Goal: Obtain resource: Download file/media

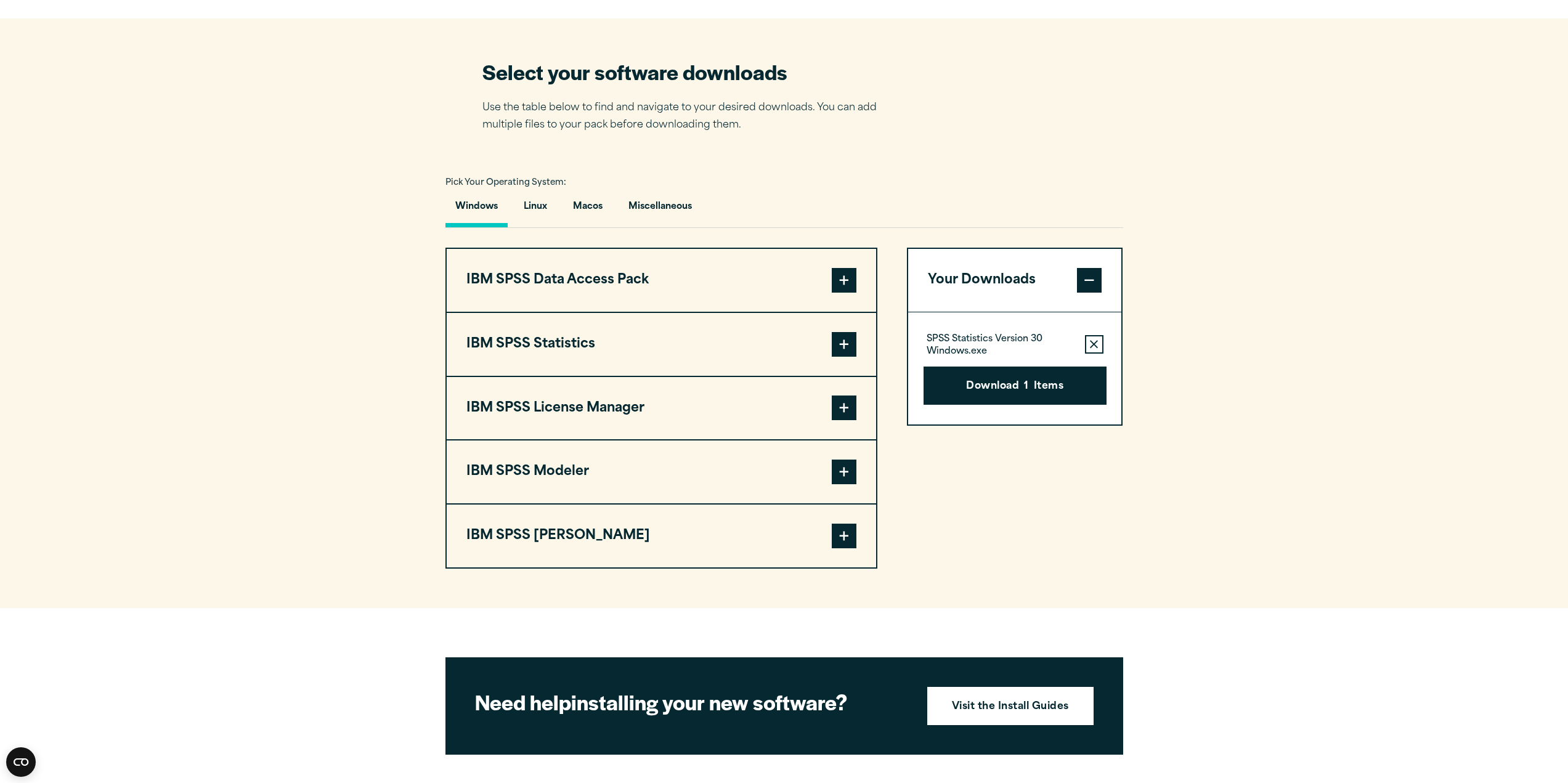
scroll to position [862, 0]
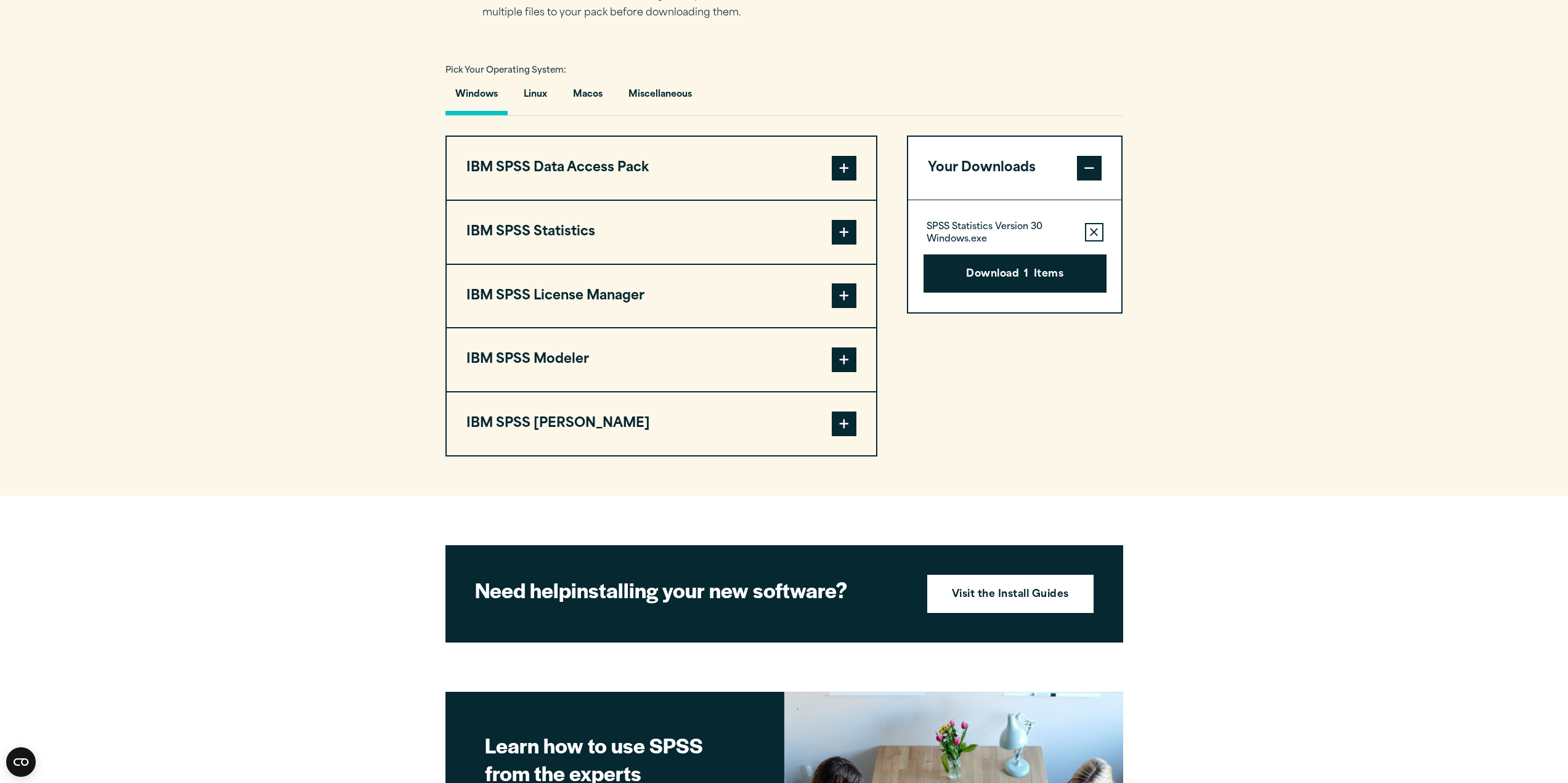
click at [844, 238] on span at bounding box center [844, 232] width 25 height 25
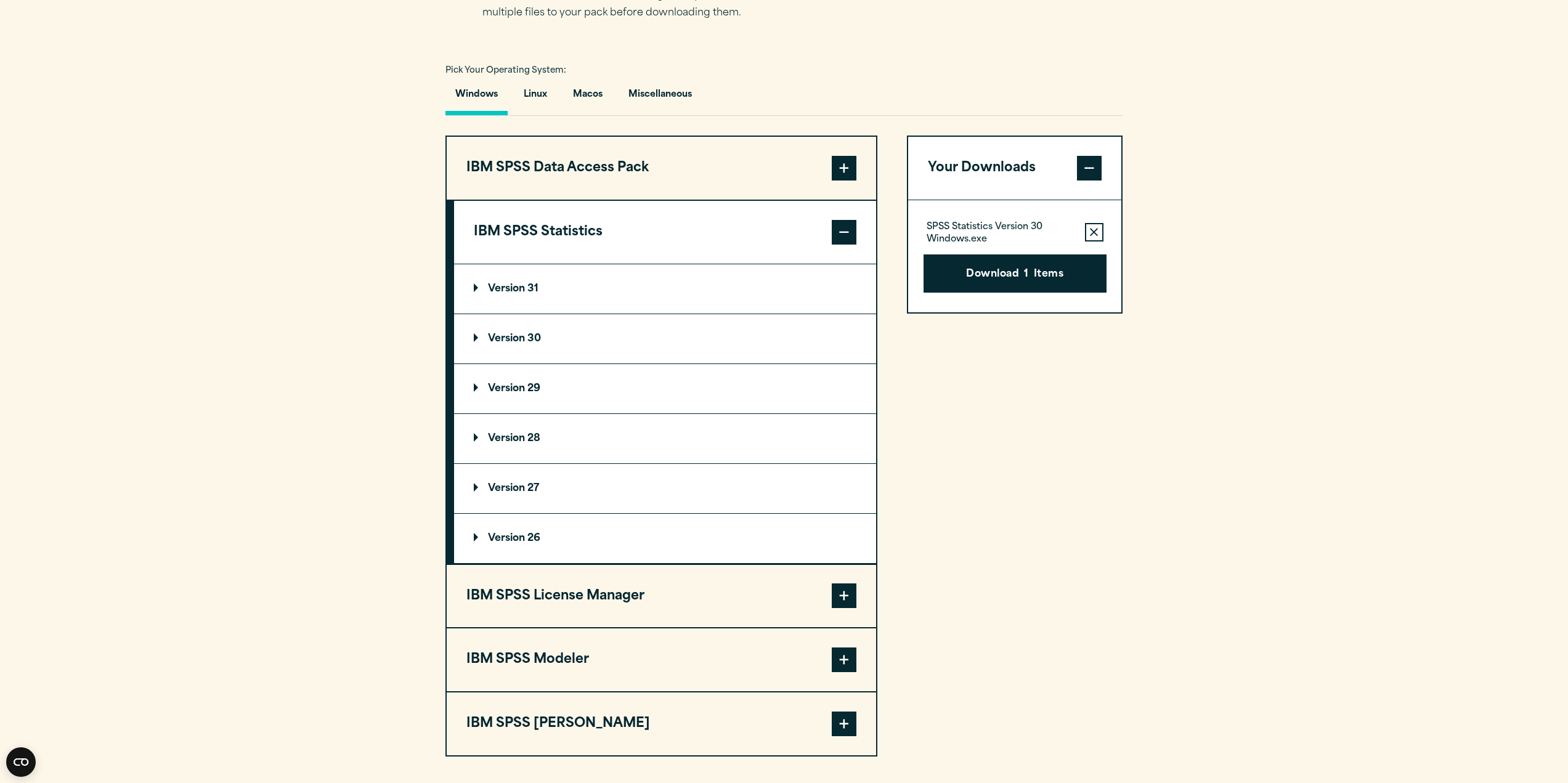
click at [530, 298] on summary "Version 31" at bounding box center [665, 289] width 422 height 49
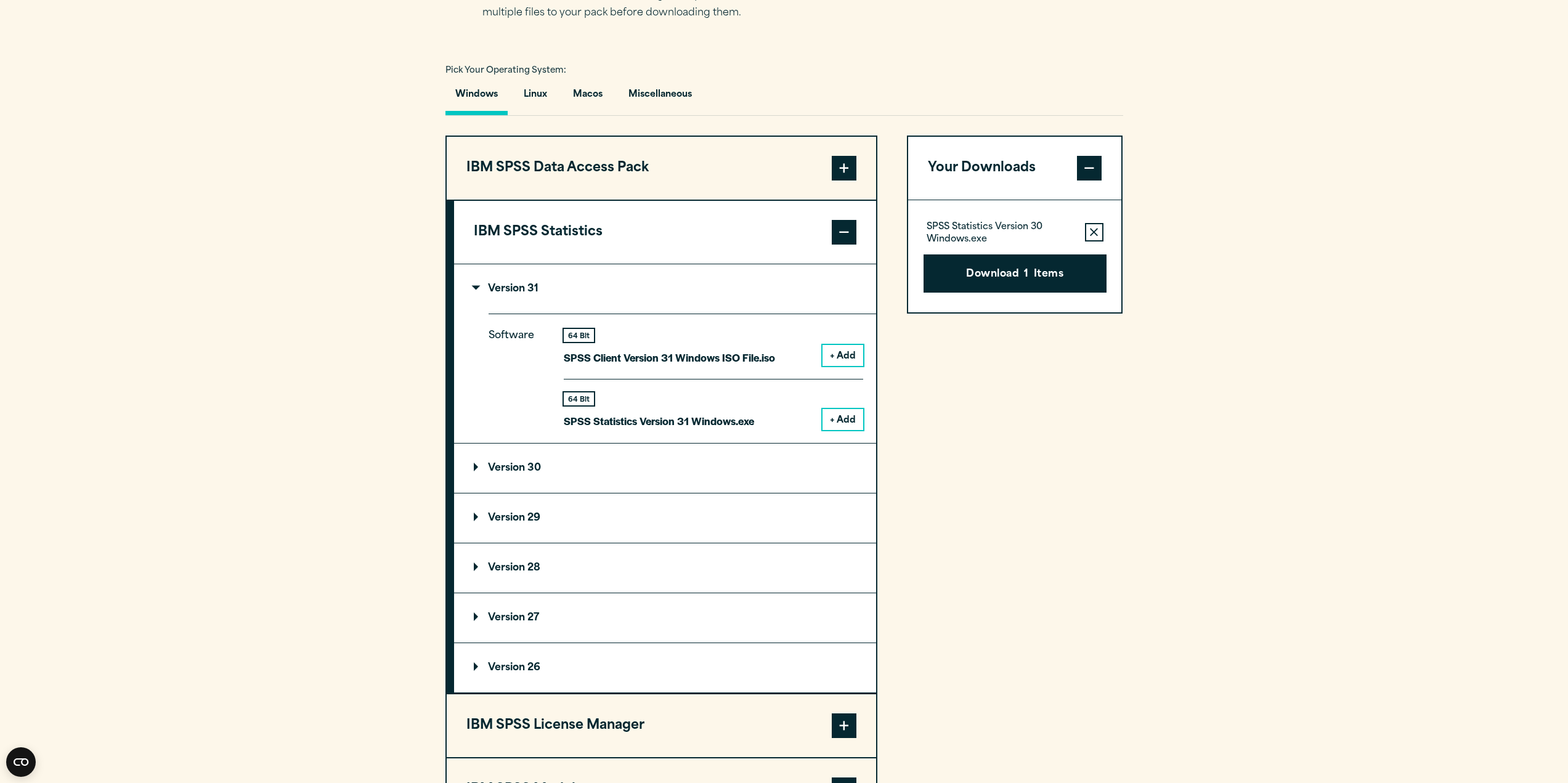
click at [534, 280] on summary "Version 31" at bounding box center [665, 289] width 422 height 49
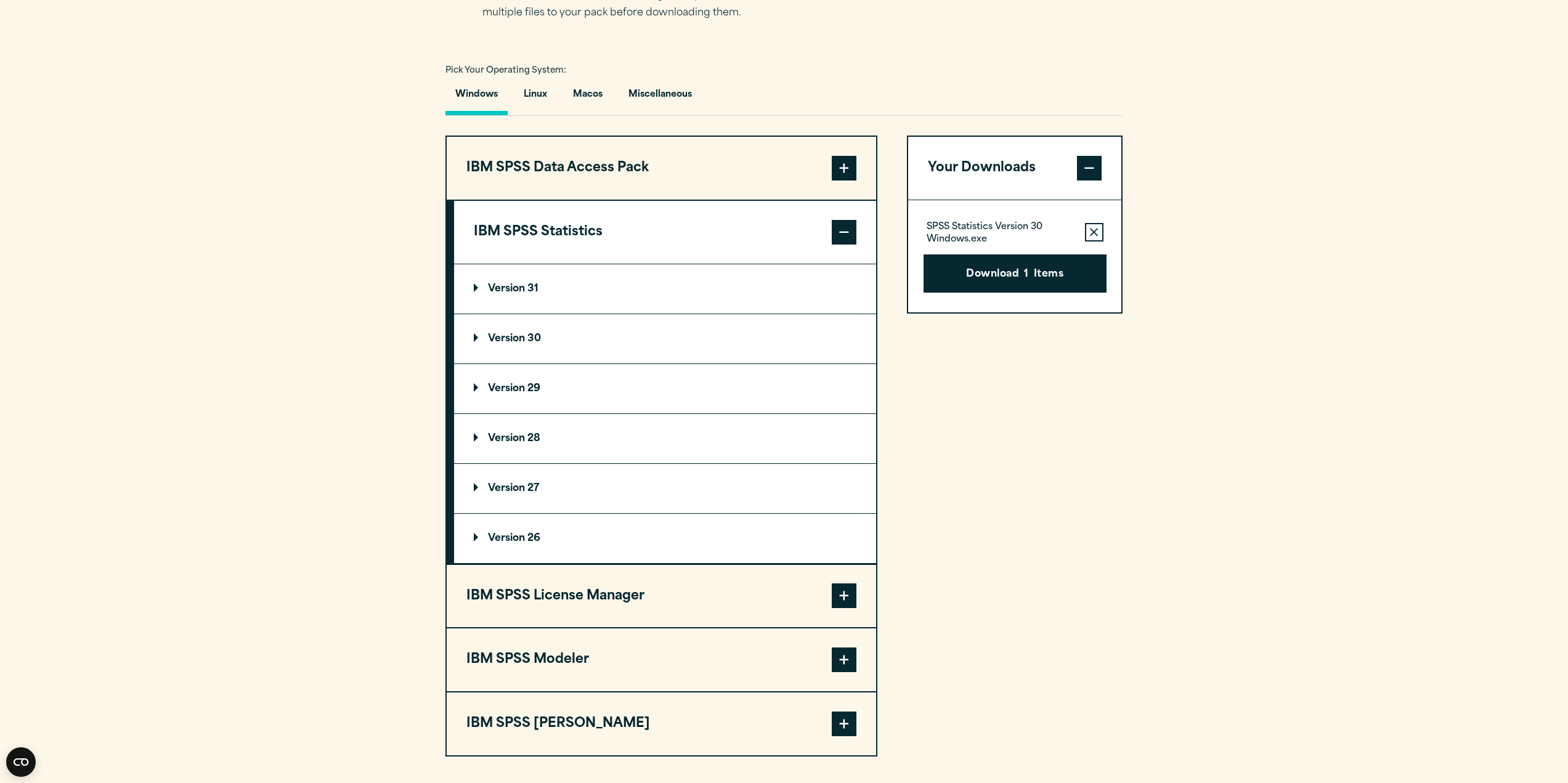
click at [530, 373] on summary "Version 29" at bounding box center [665, 388] width 422 height 49
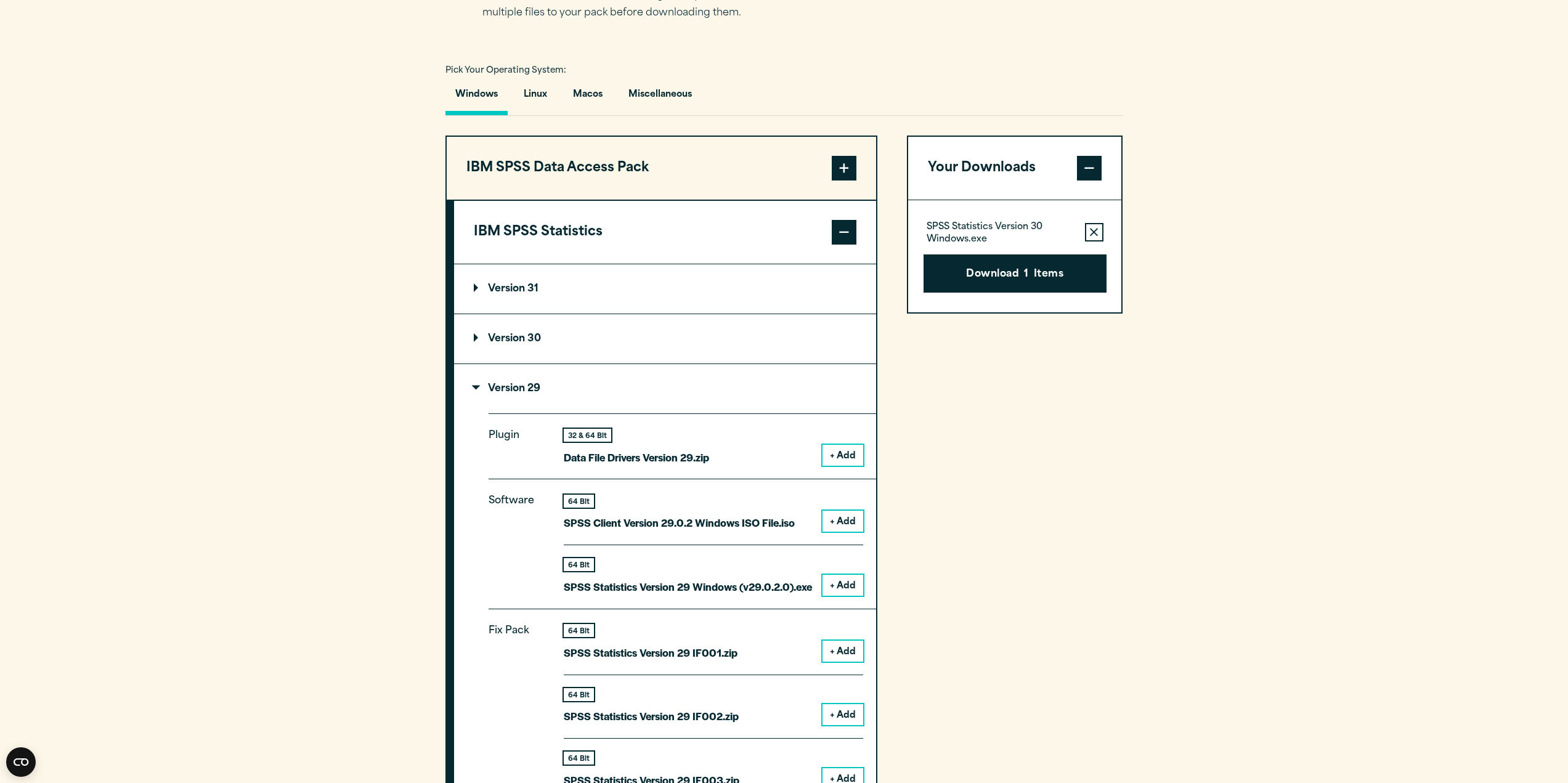
click at [543, 392] on summary "Version 29" at bounding box center [665, 388] width 422 height 49
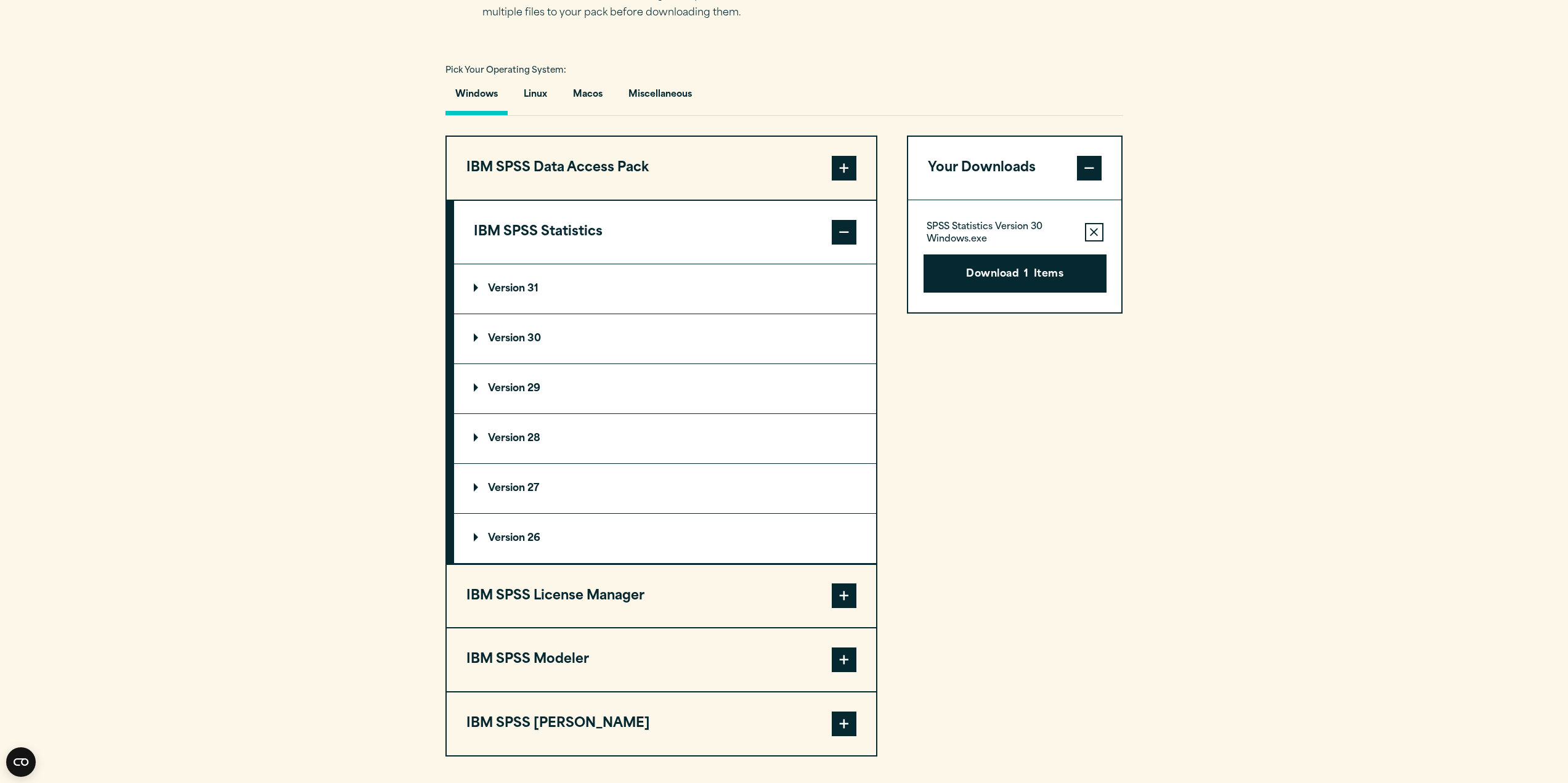
click at [537, 470] on summary "Version 27" at bounding box center [665, 489] width 422 height 49
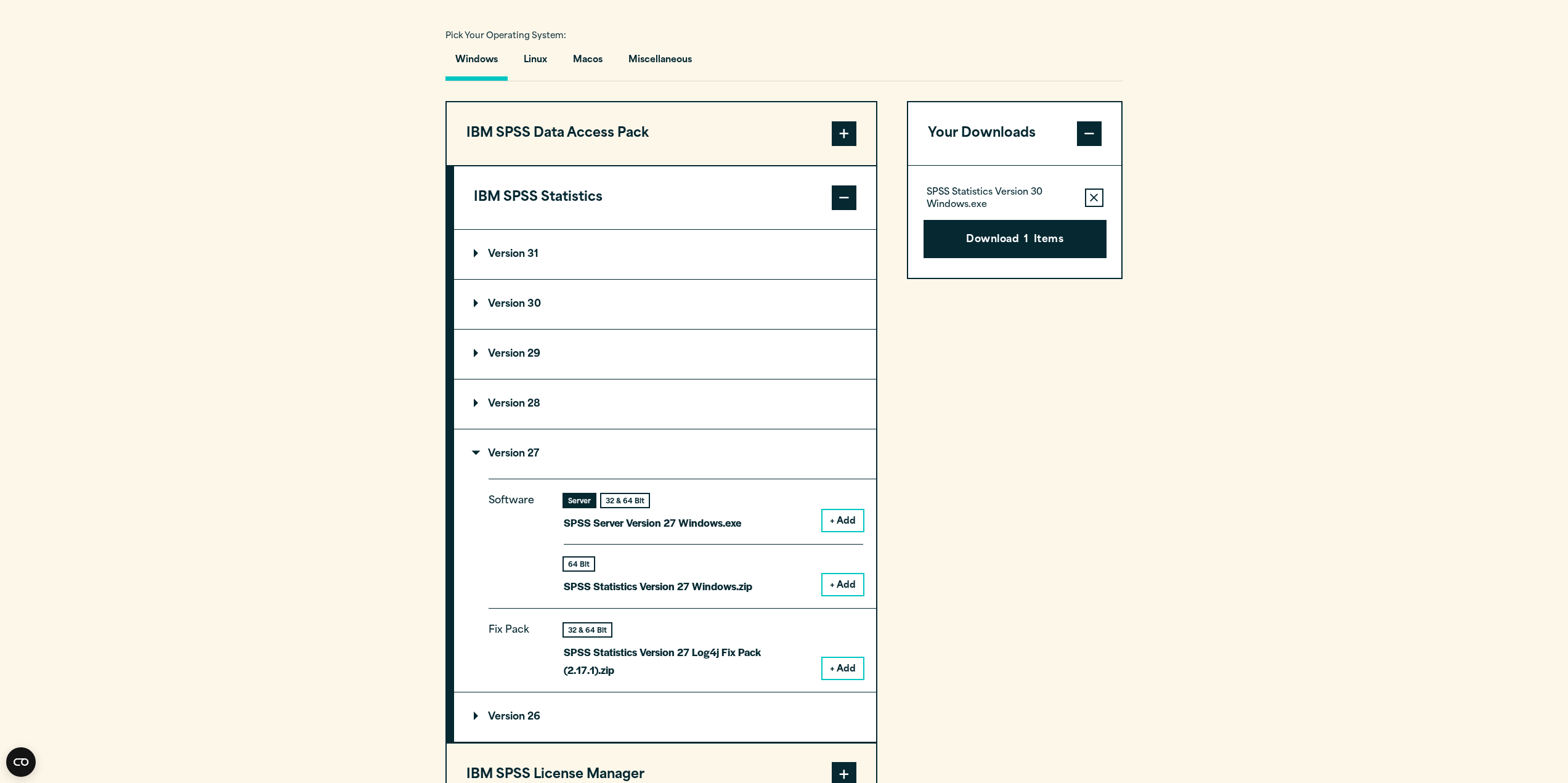
scroll to position [924, 0]
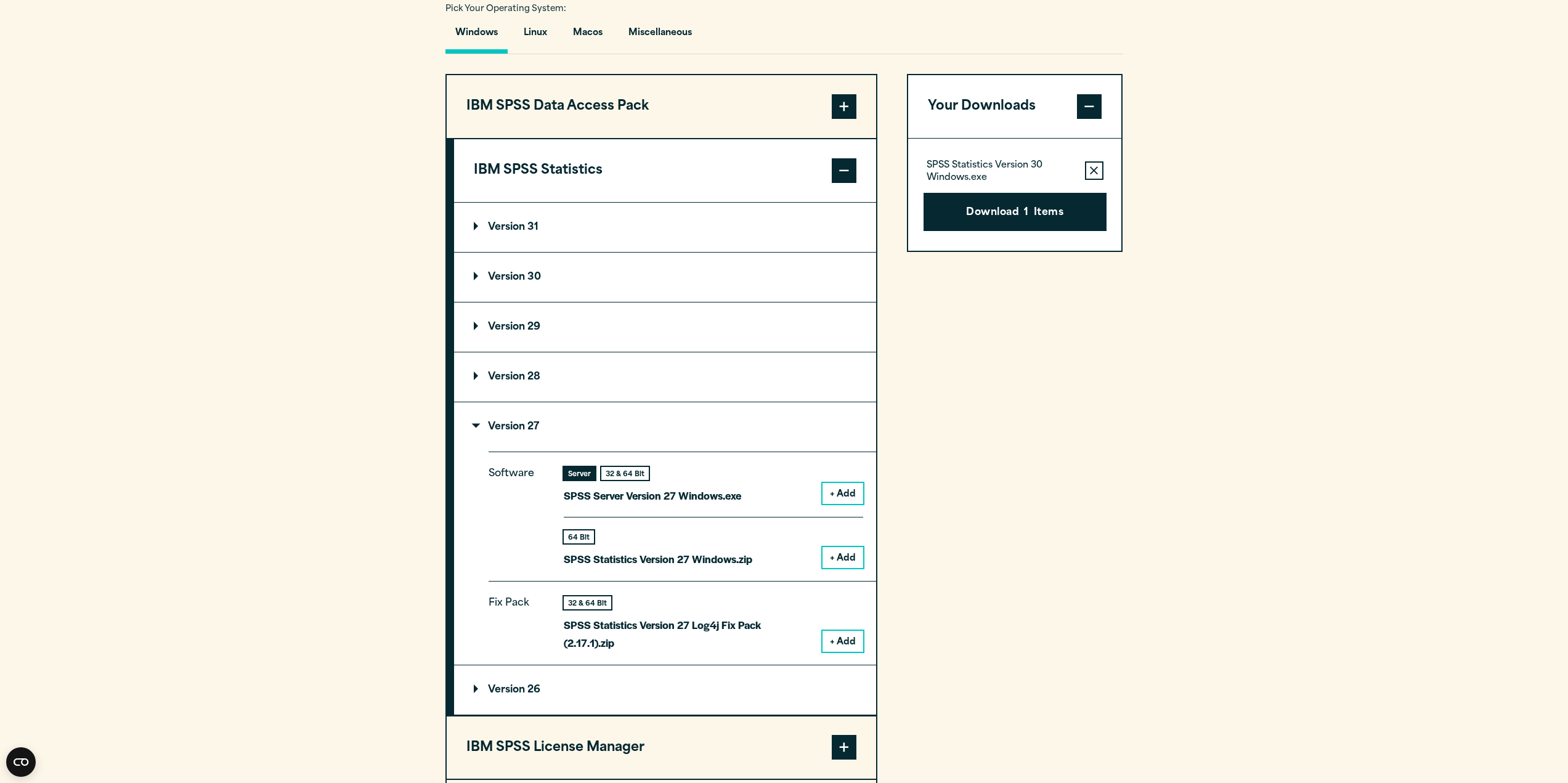
click at [532, 433] on summary "Version 27" at bounding box center [665, 427] width 422 height 49
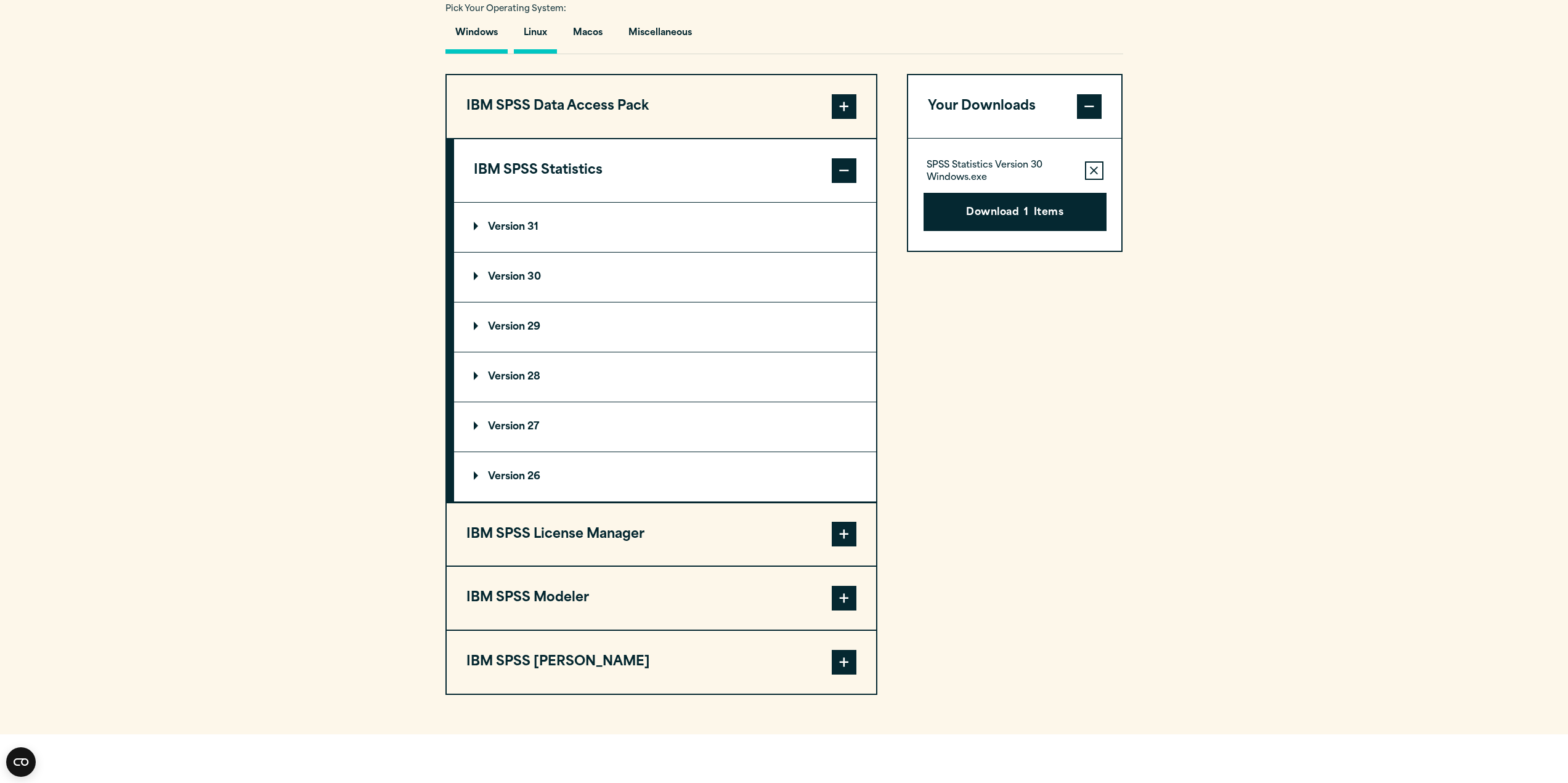
click at [537, 35] on button "Linux" at bounding box center [535, 35] width 43 height 35
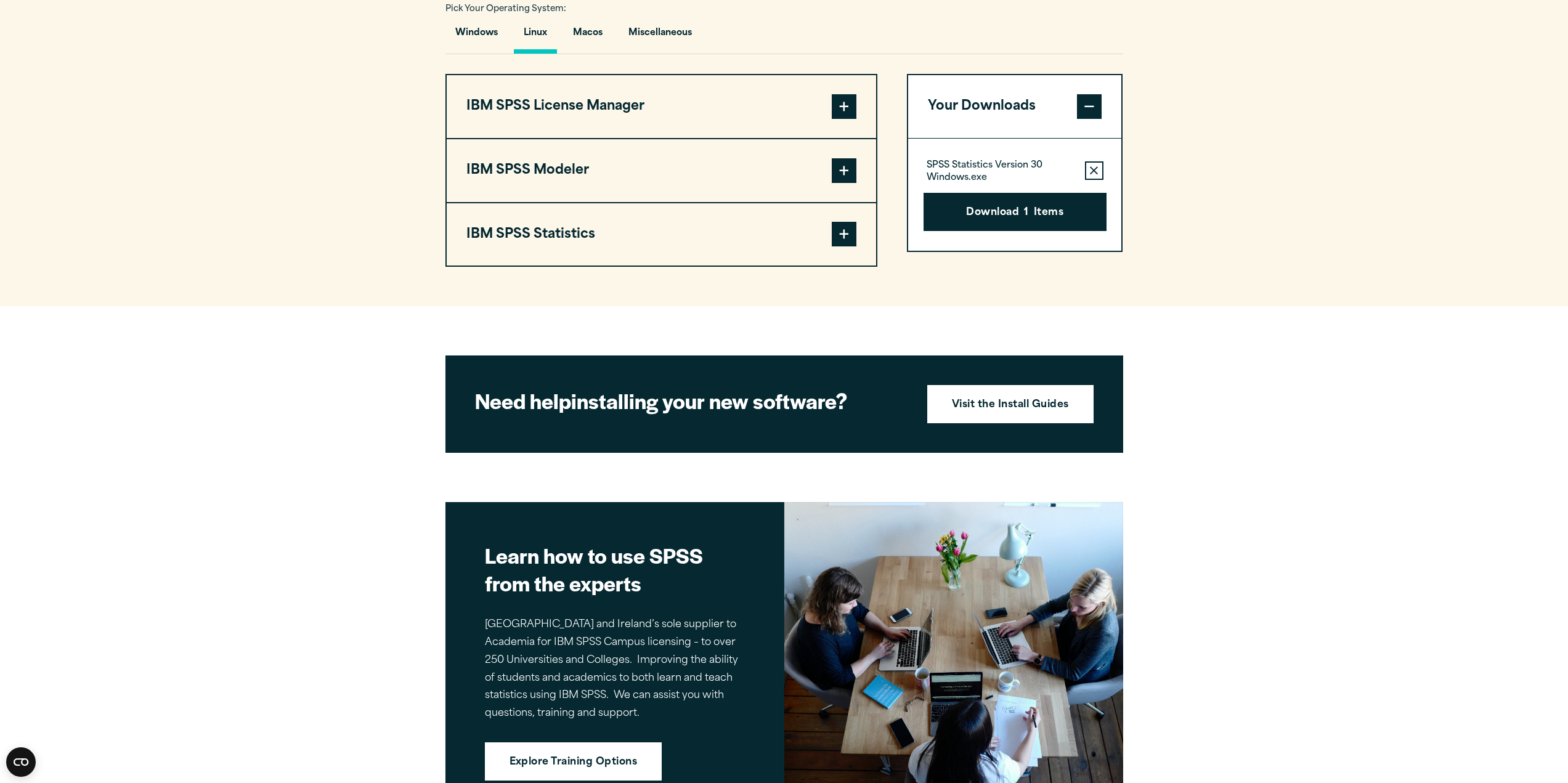
click at [623, 231] on button "IBM SPSS Statistics" at bounding box center [661, 235] width 429 height 63
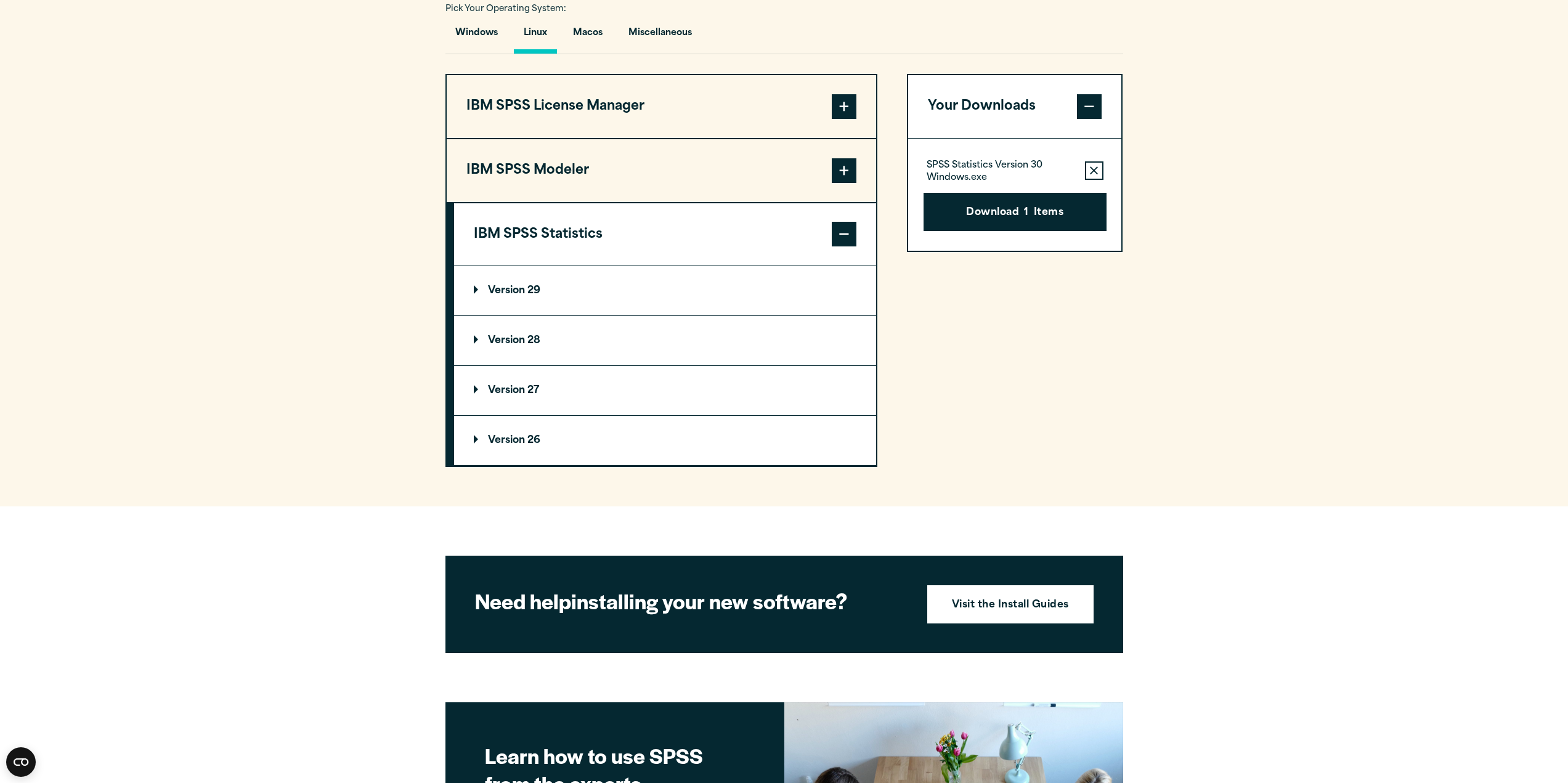
click at [534, 295] on p "Version 29" at bounding box center [507, 291] width 66 height 10
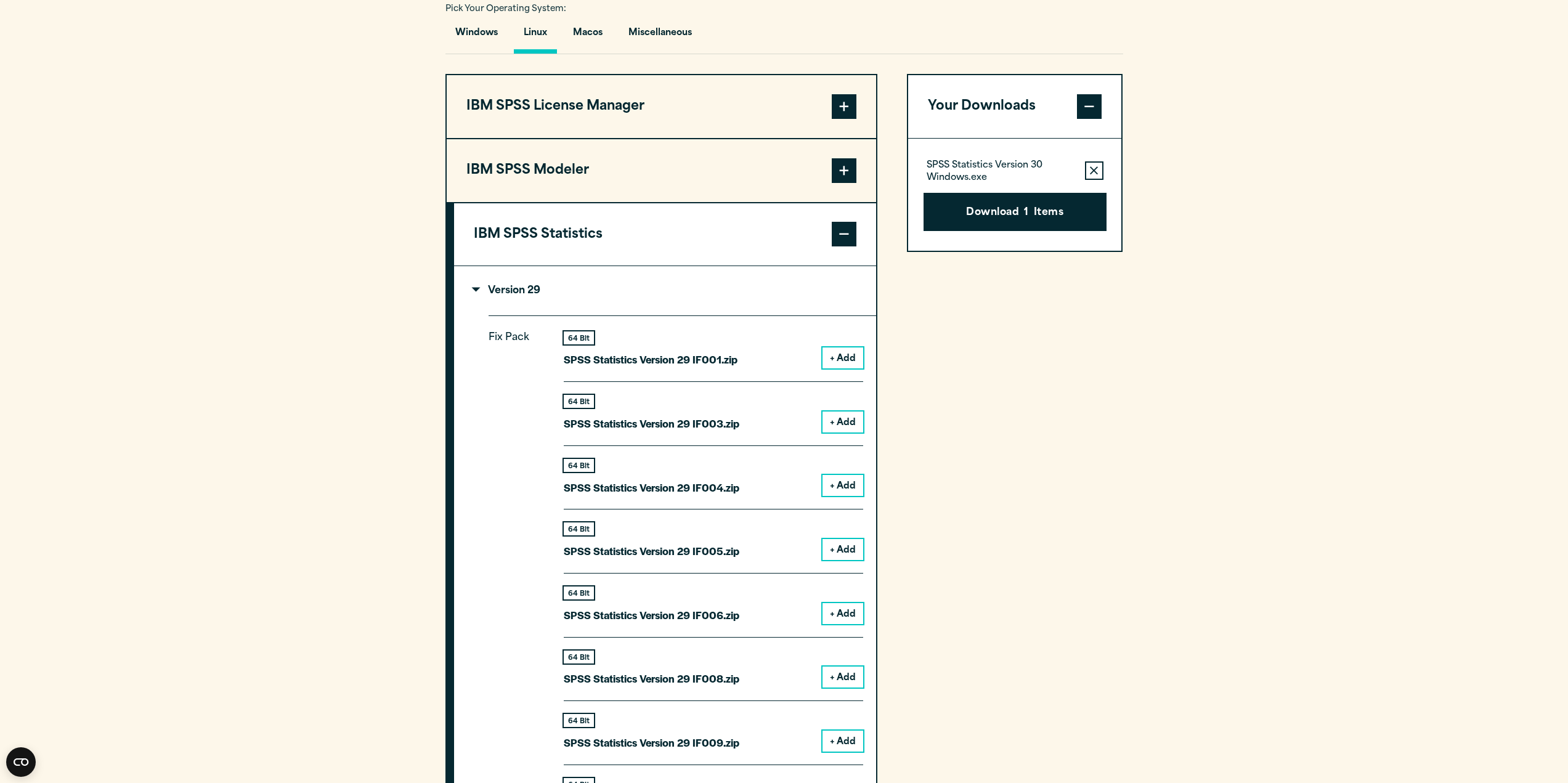
click at [508, 286] on p "Version 29" at bounding box center [507, 291] width 66 height 10
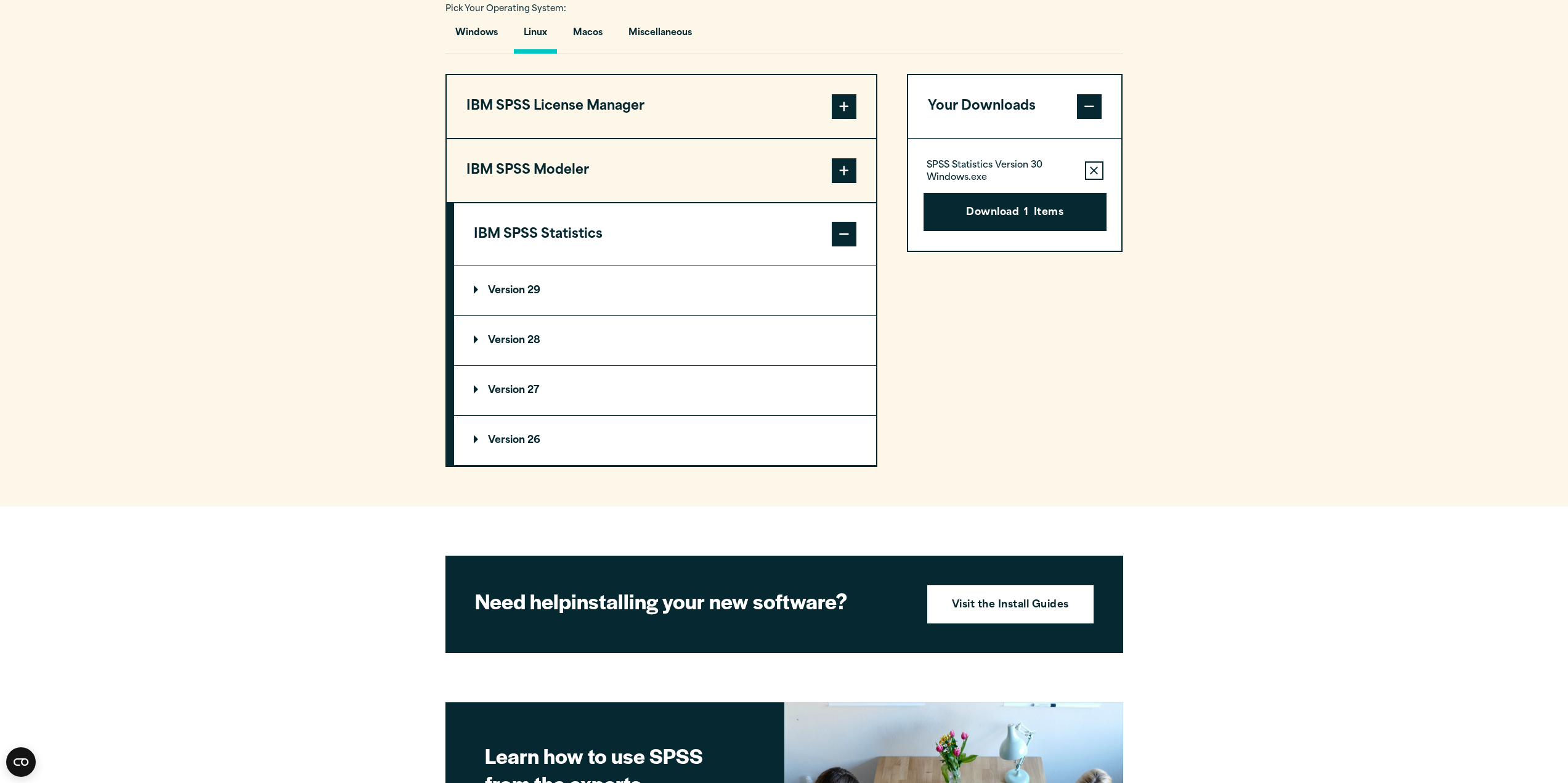
click at [534, 339] on p "Version 28" at bounding box center [507, 341] width 66 height 10
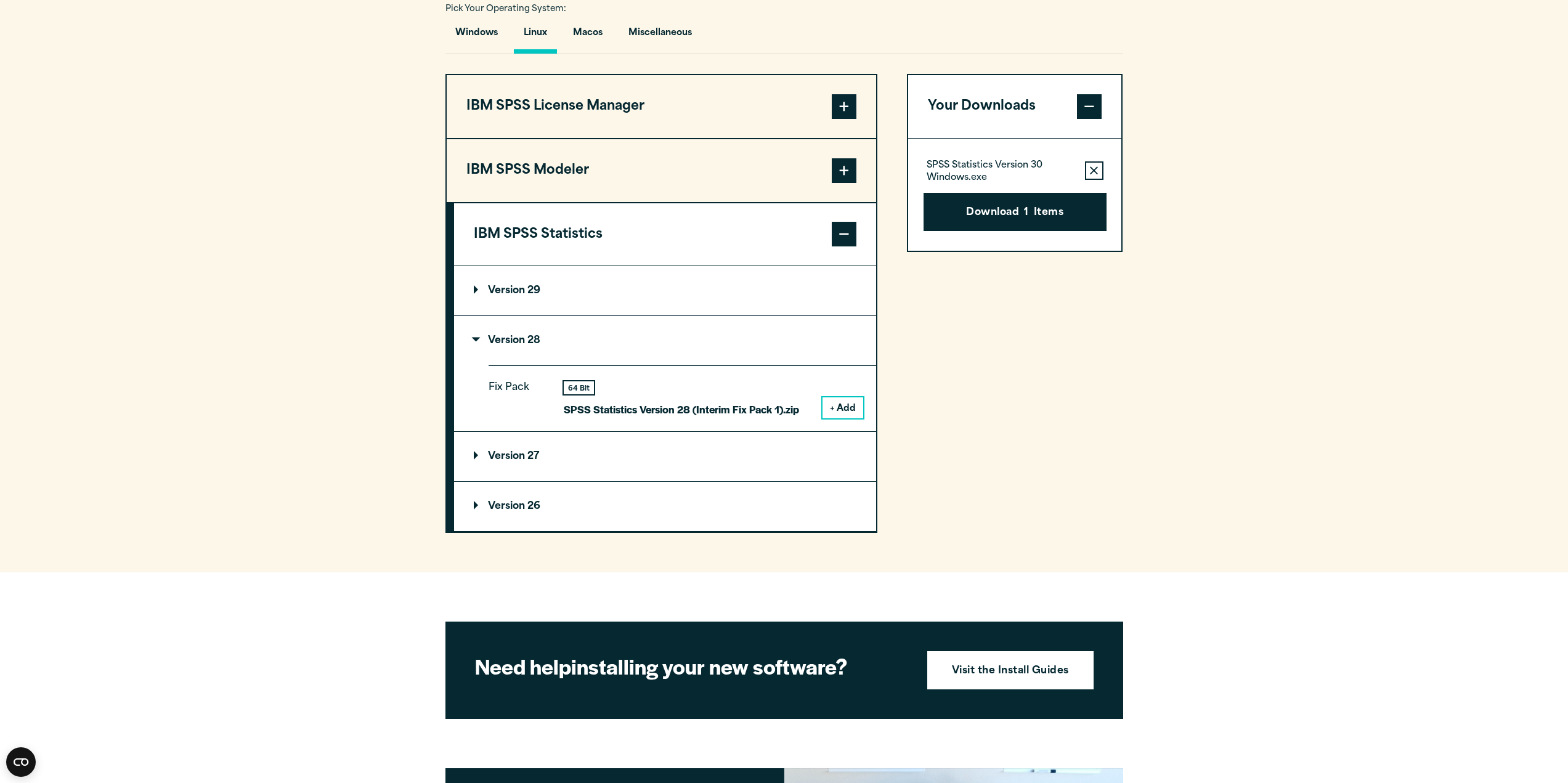
click at [534, 338] on p "Version 28" at bounding box center [507, 341] width 66 height 10
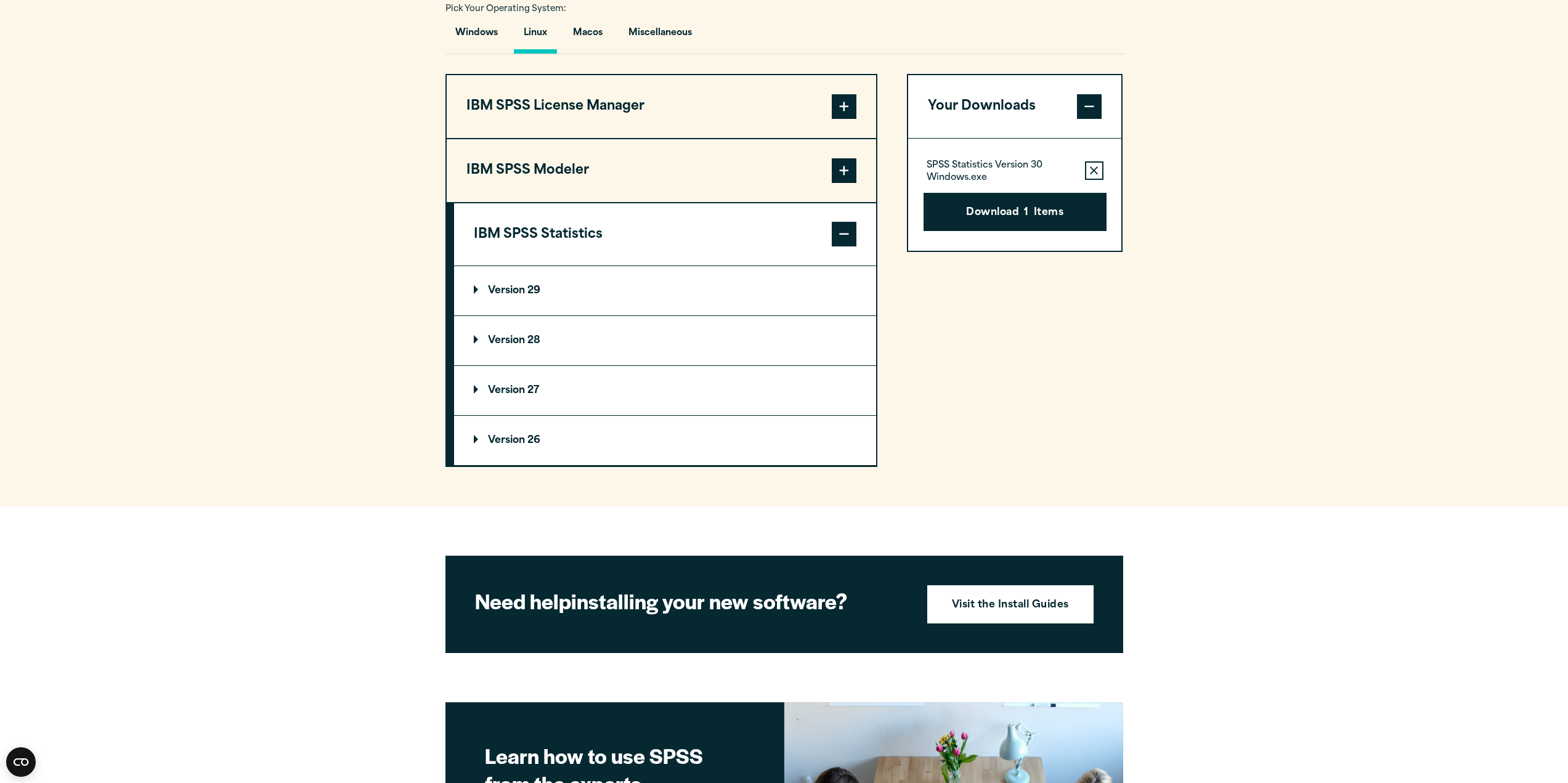
click at [534, 338] on p "Version 28" at bounding box center [507, 341] width 66 height 10
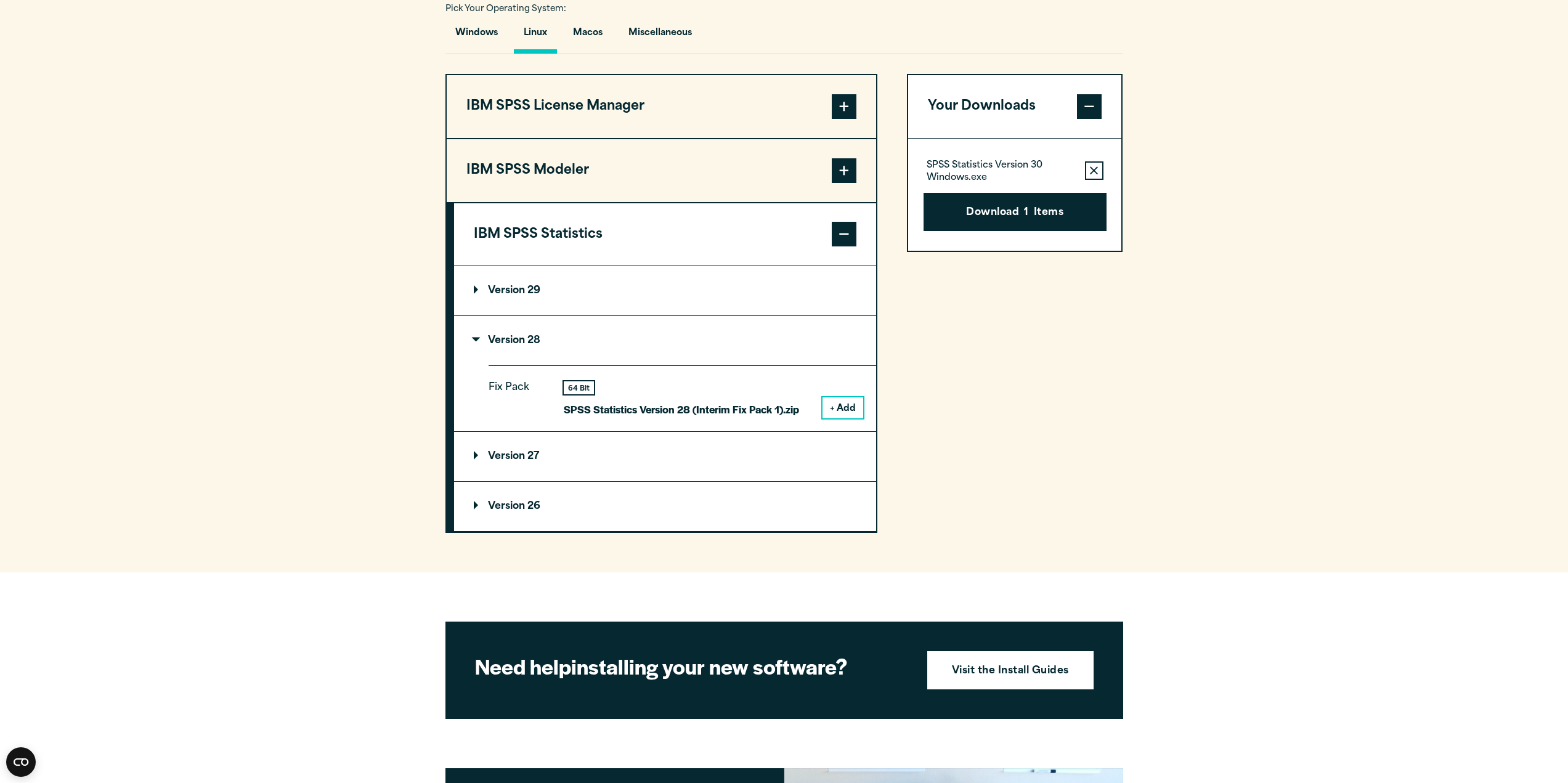
click at [534, 338] on p "Version 28" at bounding box center [507, 341] width 66 height 10
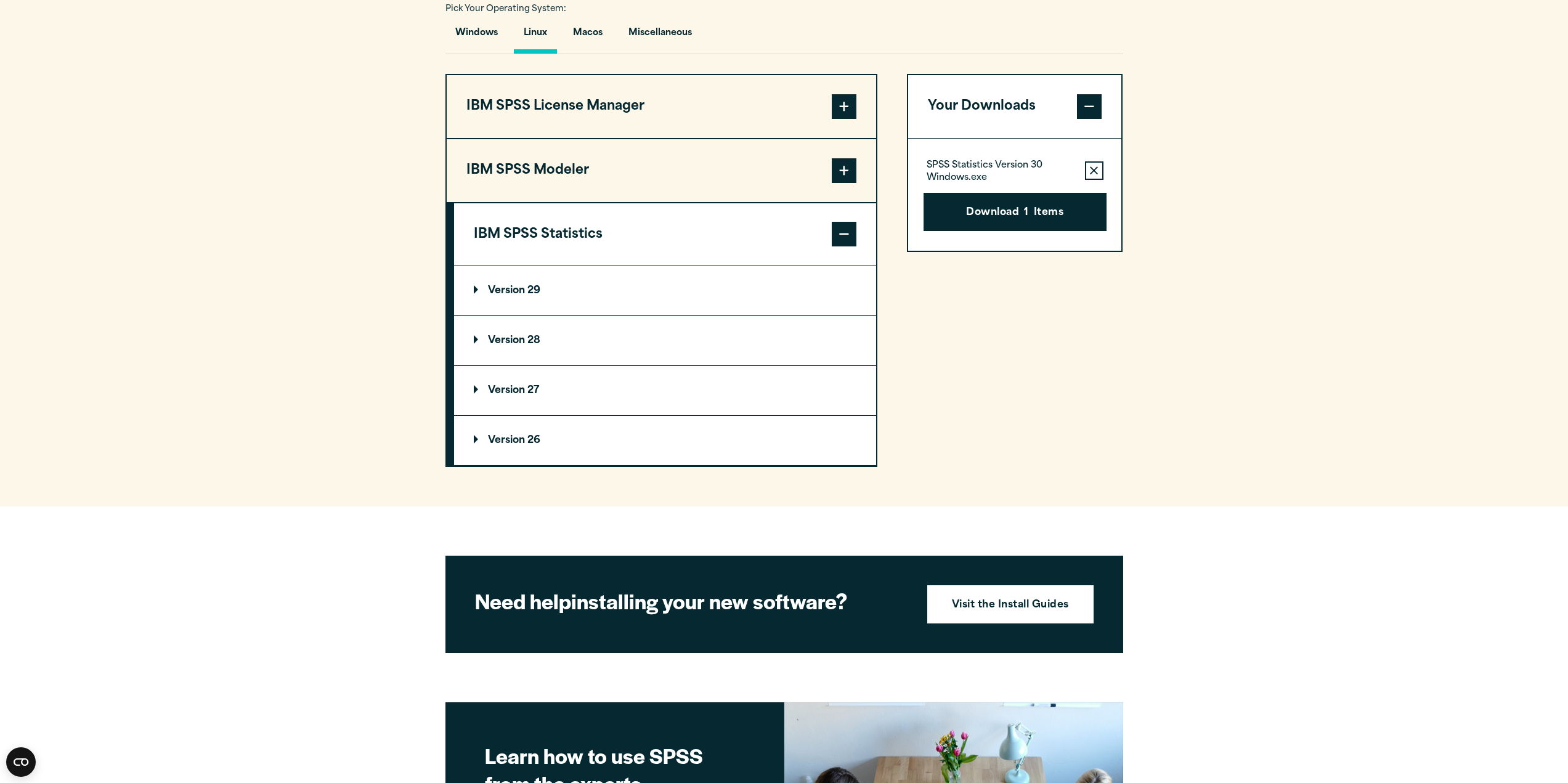
click at [528, 382] on summary "Version 27" at bounding box center [665, 390] width 422 height 49
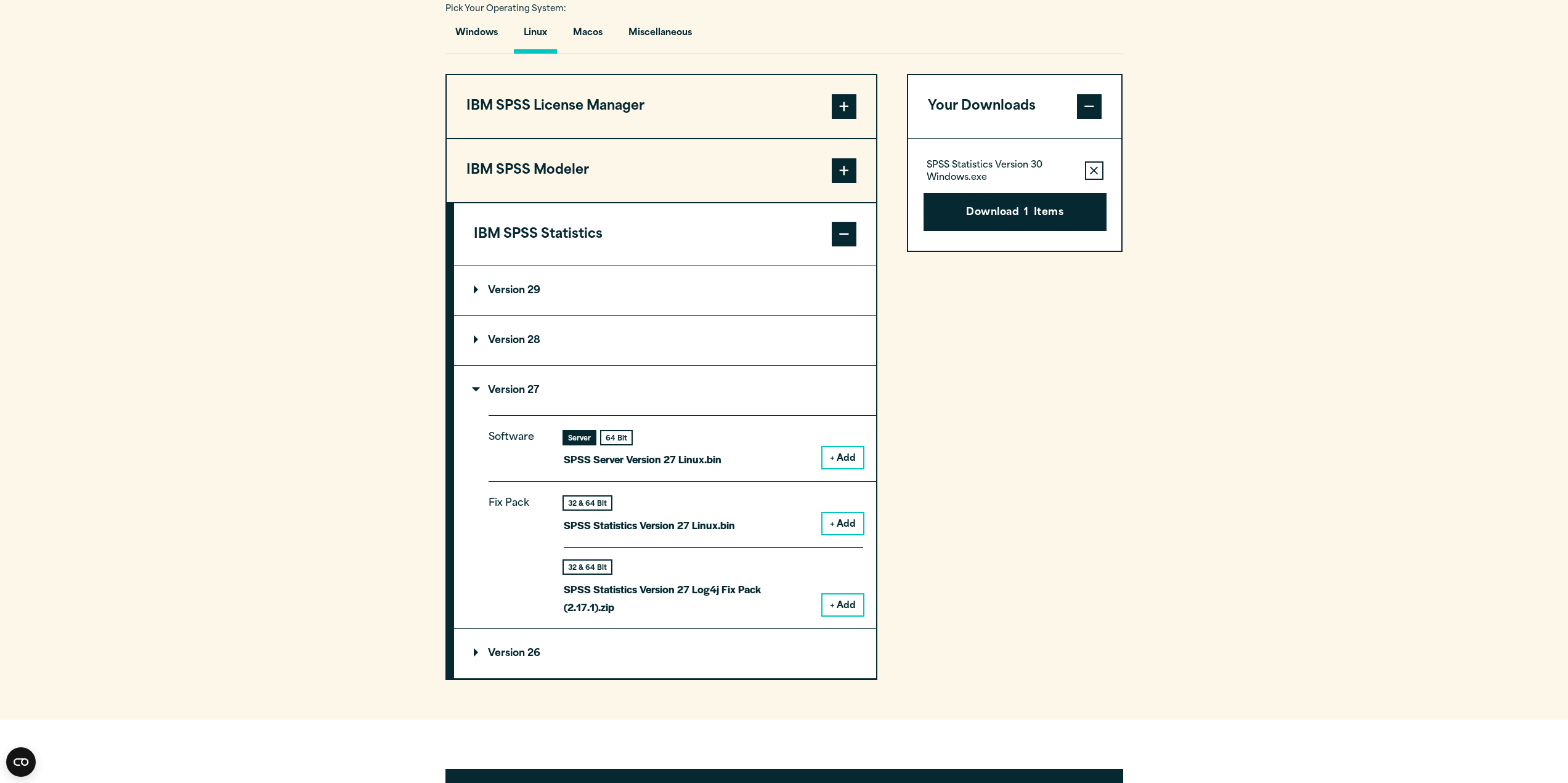
click at [528, 382] on summary "Version 27" at bounding box center [665, 390] width 422 height 49
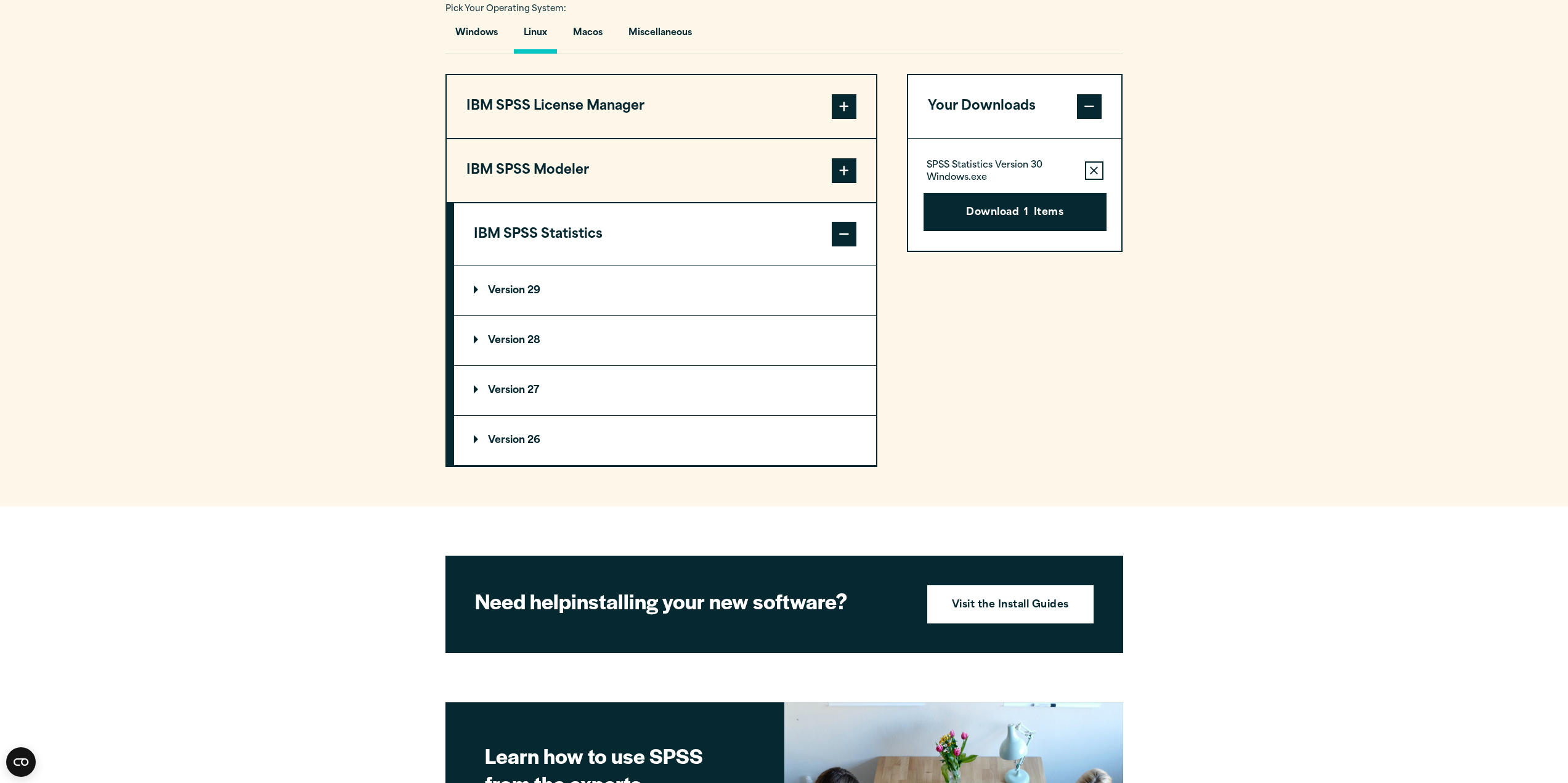
click at [522, 334] on summary "Version 28" at bounding box center [665, 341] width 422 height 49
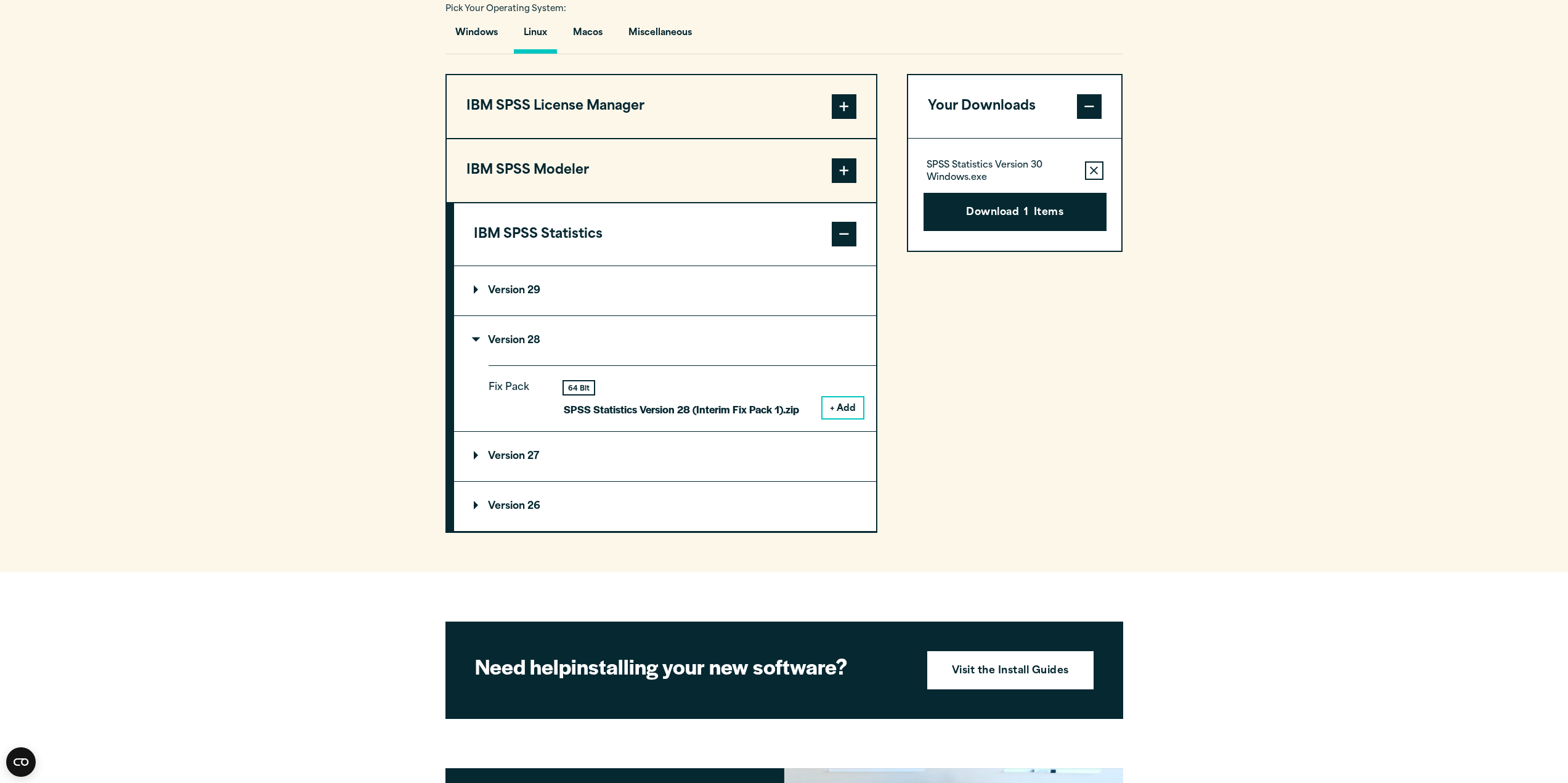
click at [522, 334] on summary "Version 28" at bounding box center [665, 341] width 422 height 49
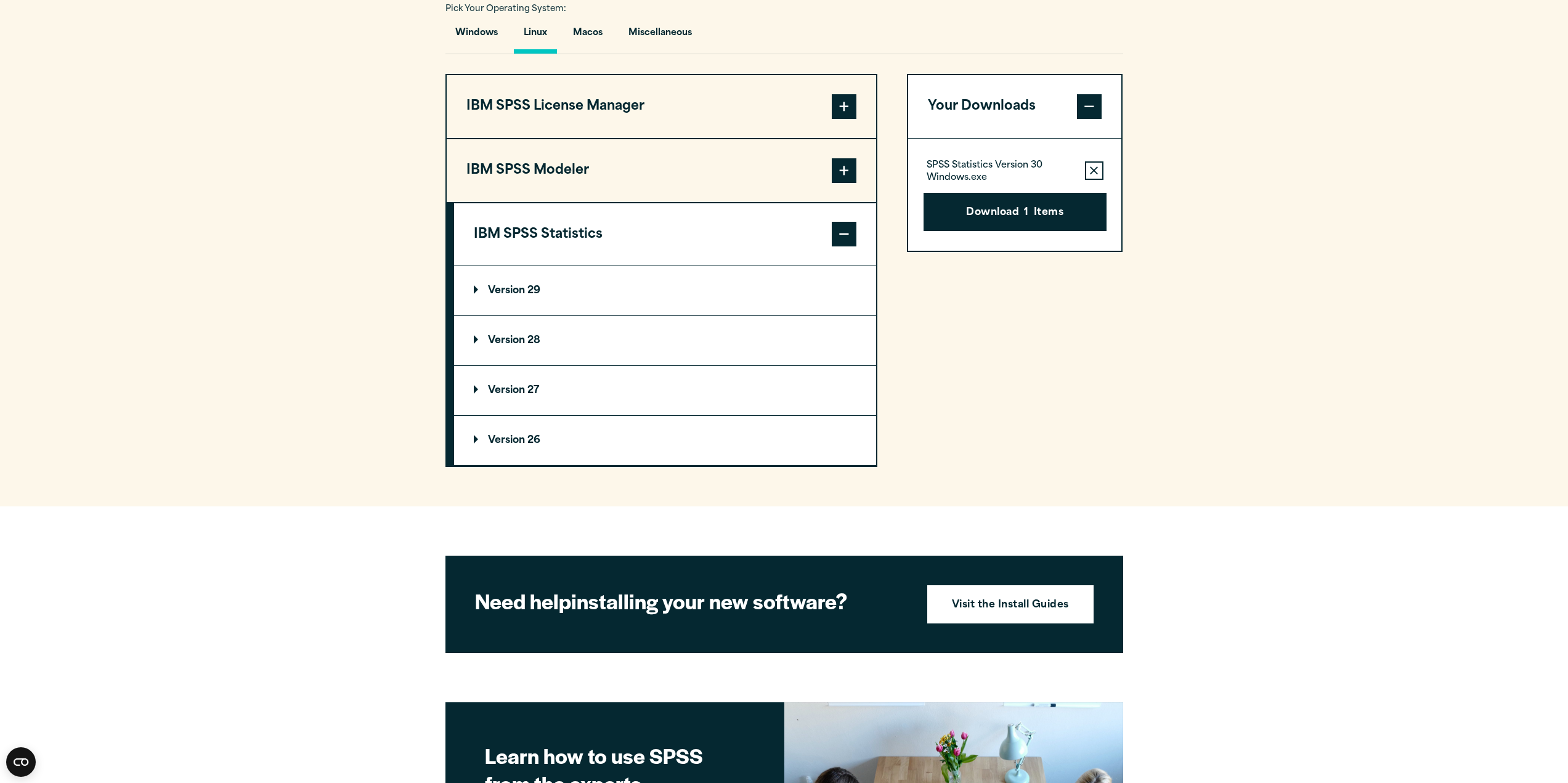
click at [519, 290] on p "Version 29" at bounding box center [507, 291] width 66 height 10
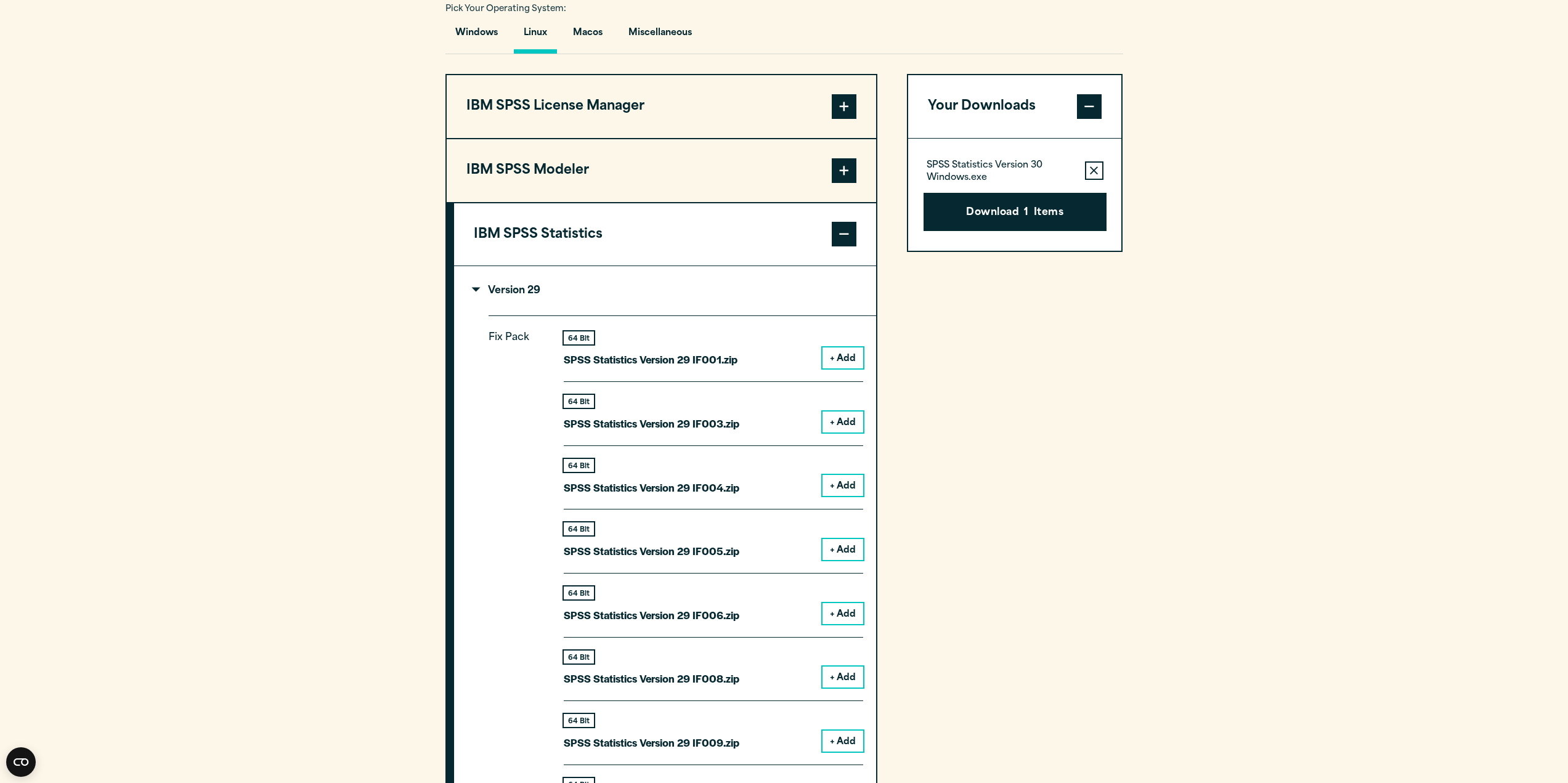
click at [524, 289] on p "Version 29" at bounding box center [507, 291] width 66 height 10
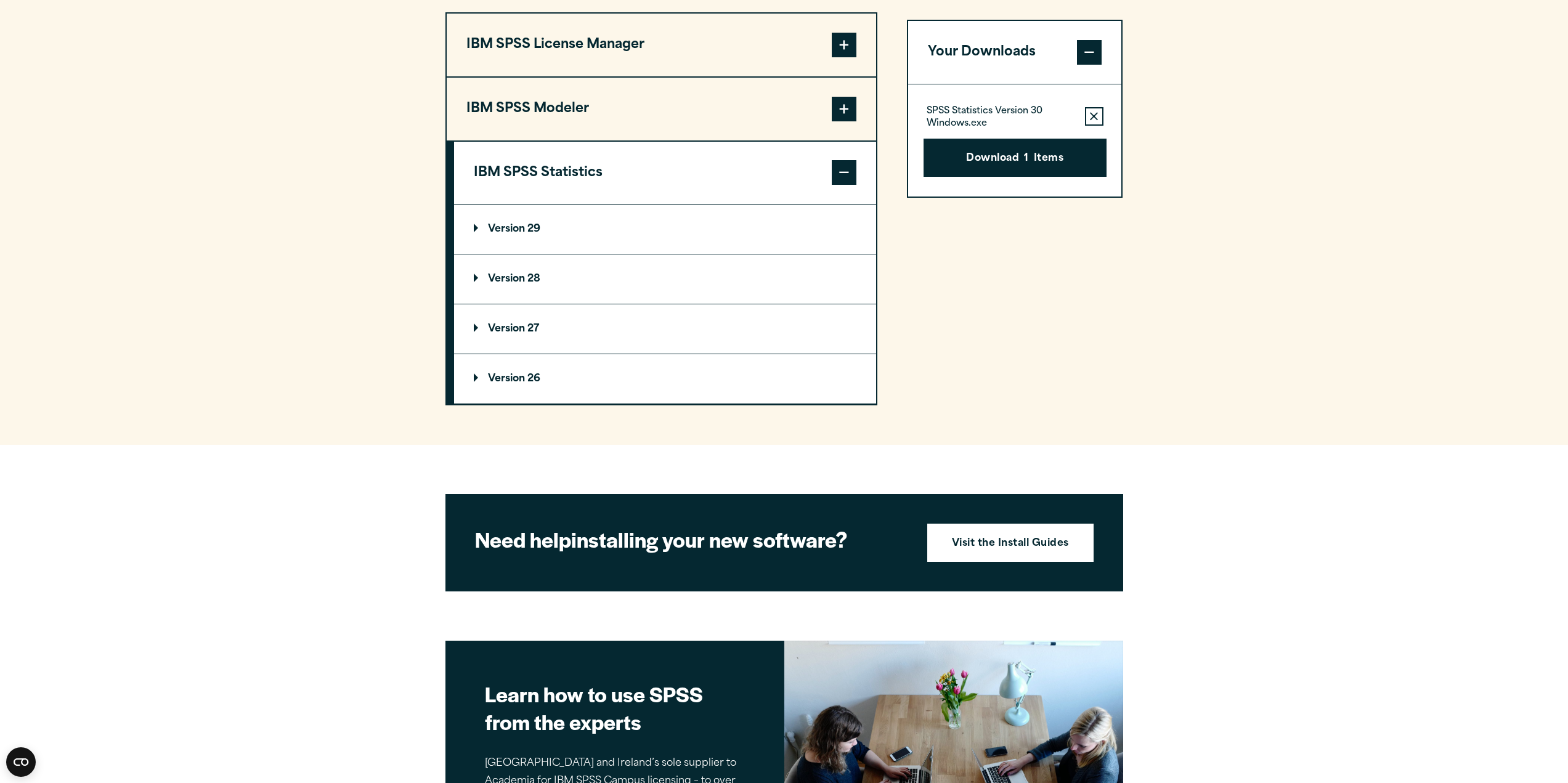
click at [524, 227] on p "Version 29" at bounding box center [507, 229] width 66 height 10
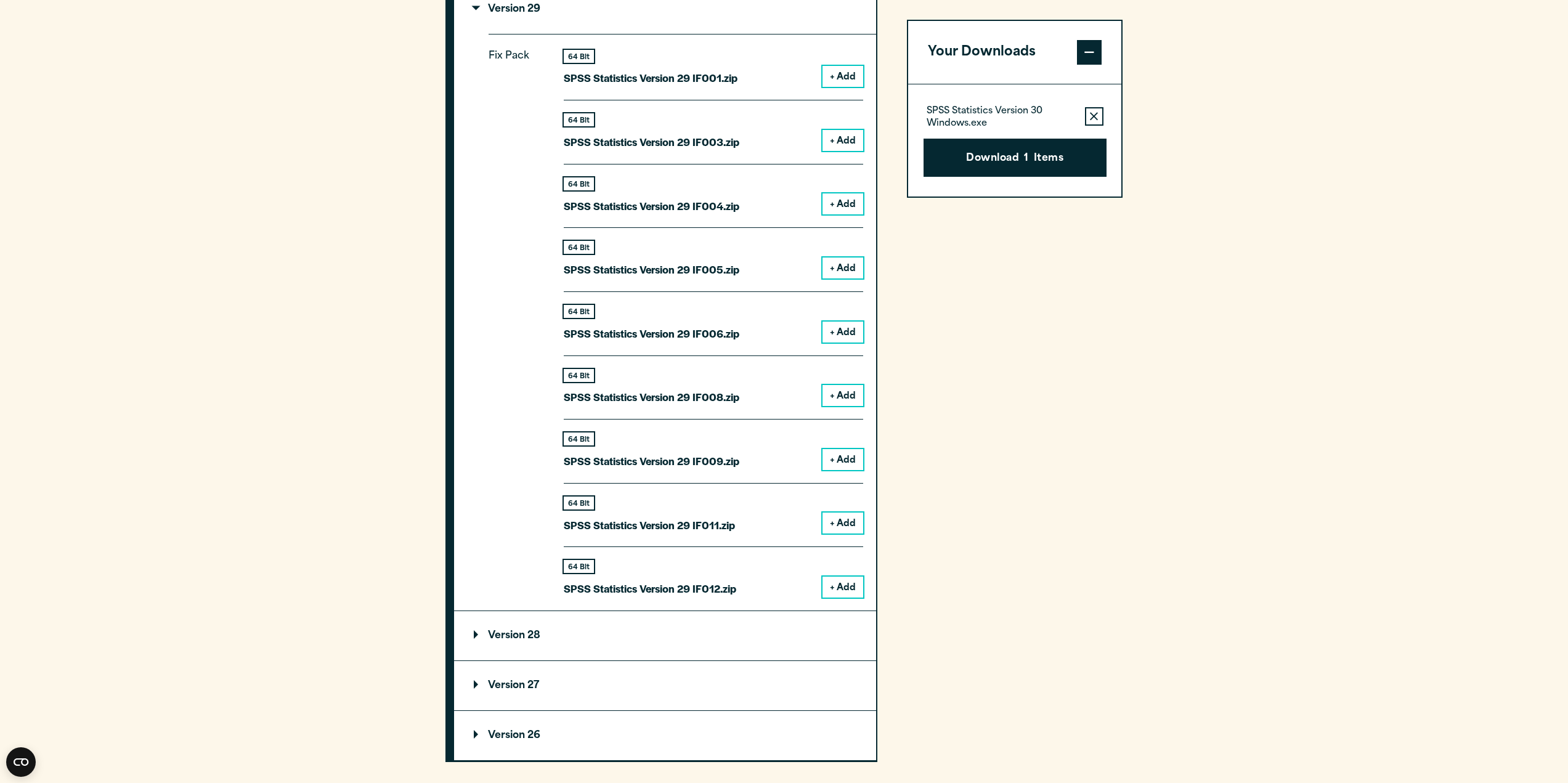
scroll to position [1047, 0]
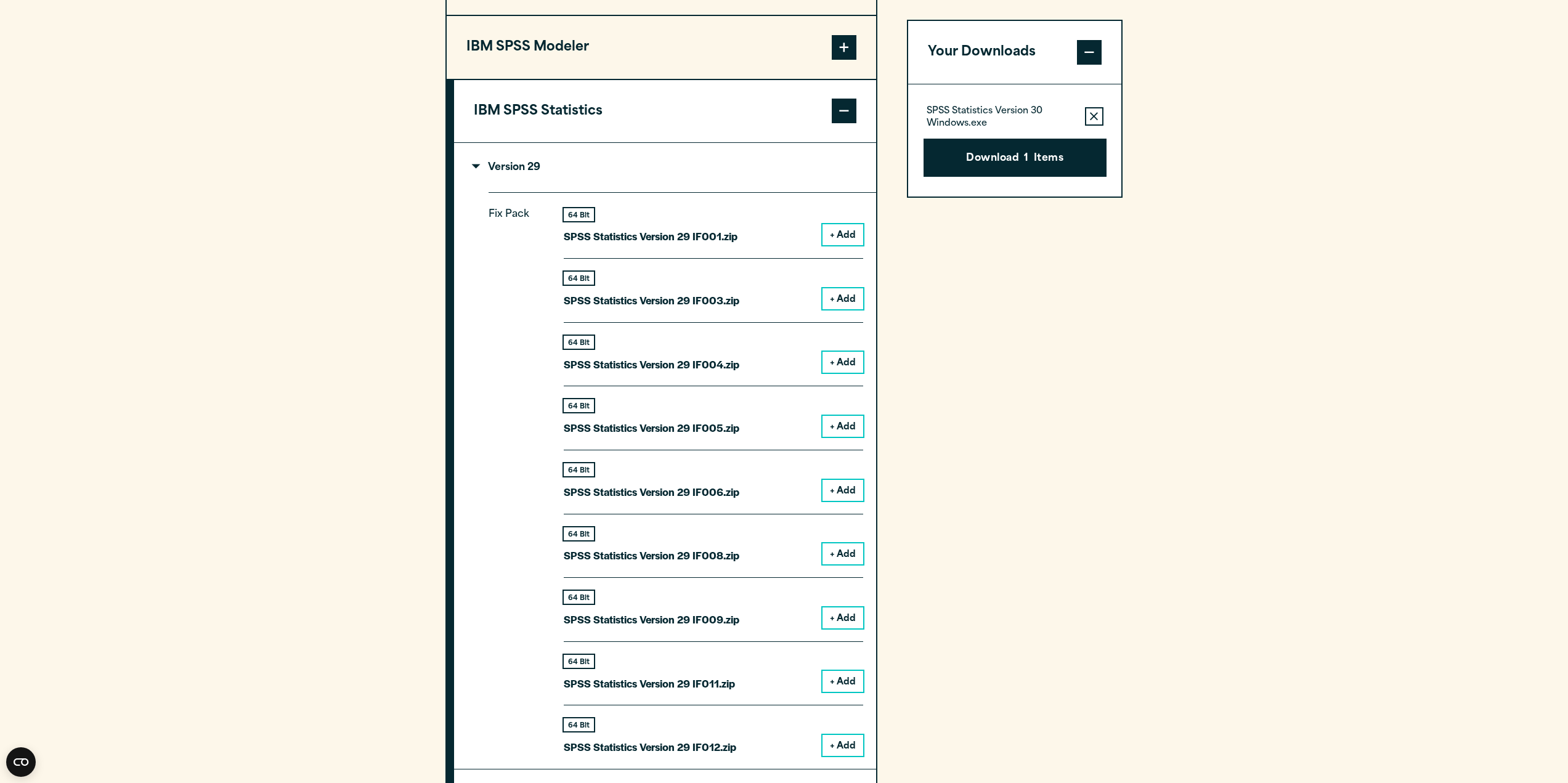
click at [515, 174] on summary "Version 29" at bounding box center [665, 167] width 422 height 49
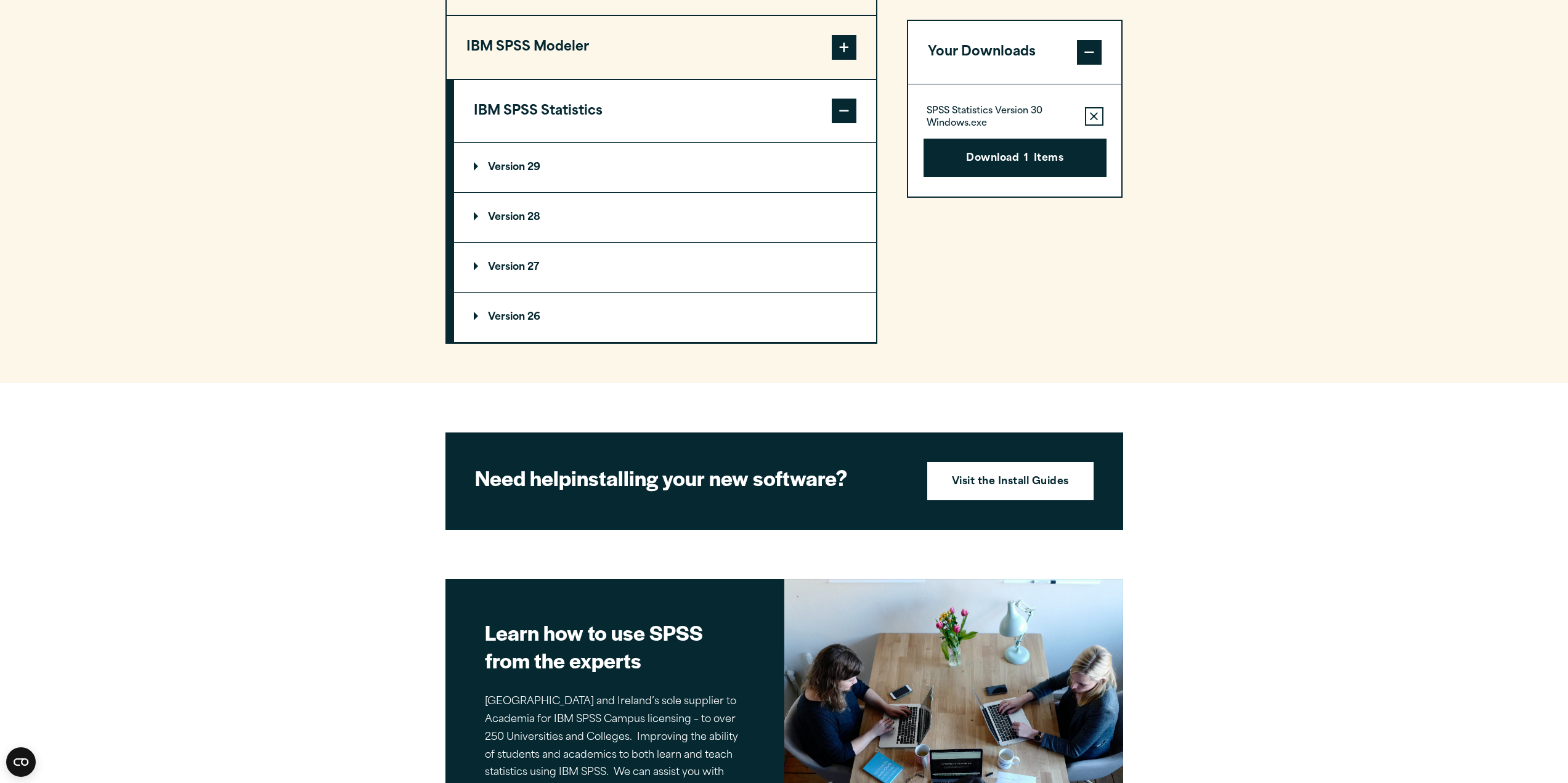
click at [1085, 129] on div "Download 1 Items" at bounding box center [1015, 153] width 183 height 48
click at [1093, 118] on icon "button" at bounding box center [1094, 116] width 8 height 9
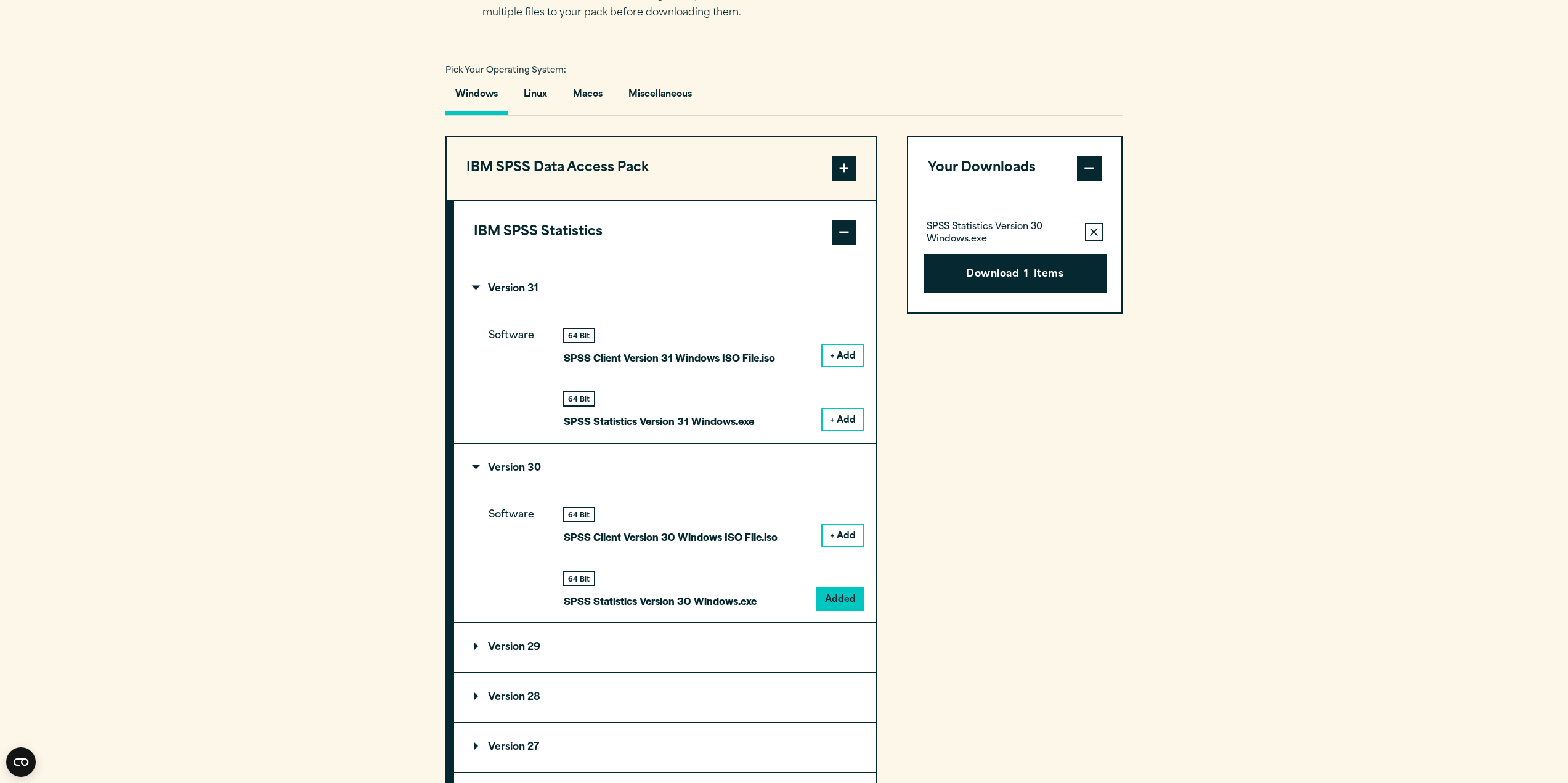
click at [523, 287] on p "Version 31" at bounding box center [506, 289] width 65 height 10
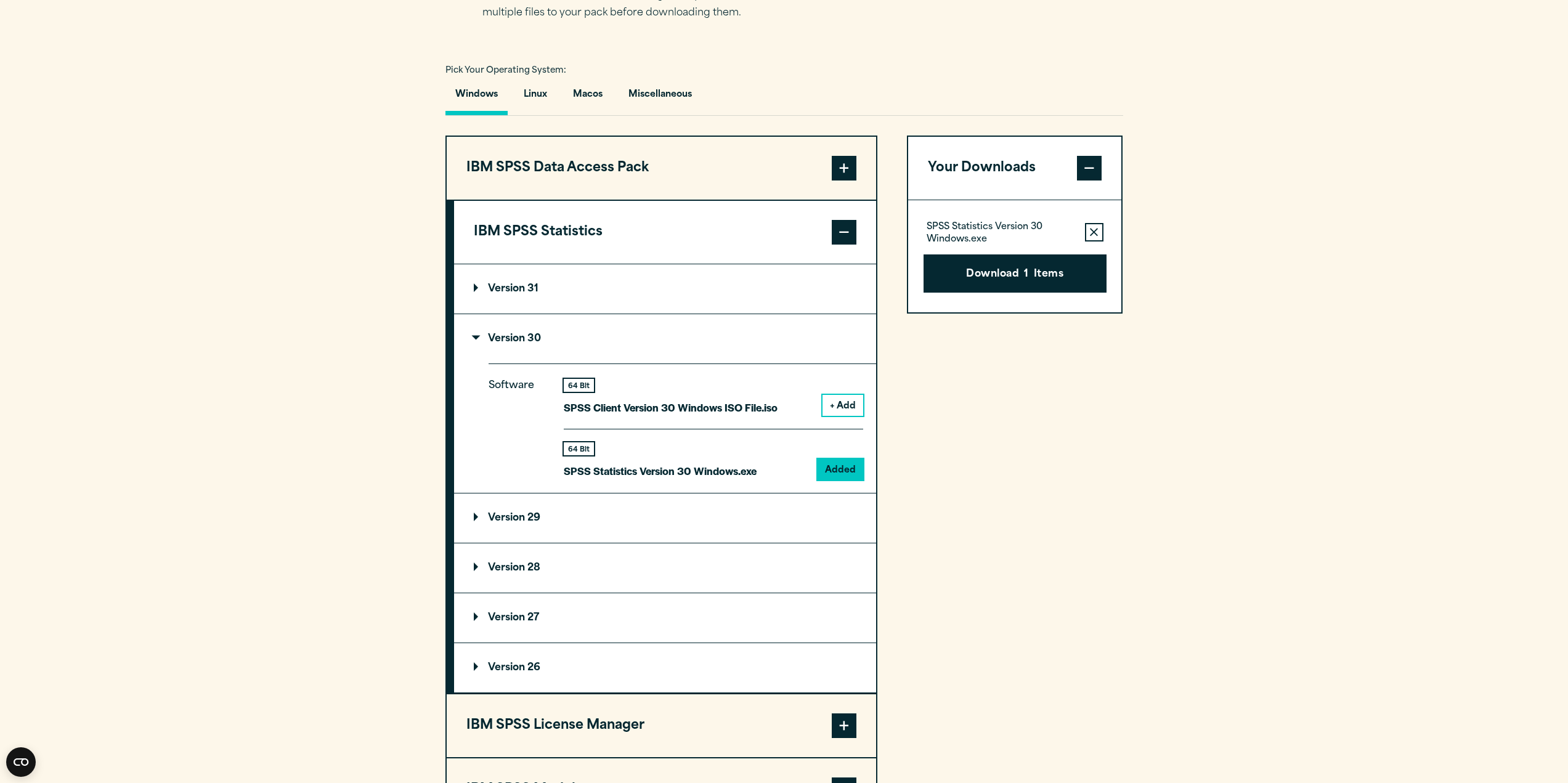
click at [543, 334] on summary "Version 30" at bounding box center [665, 339] width 422 height 49
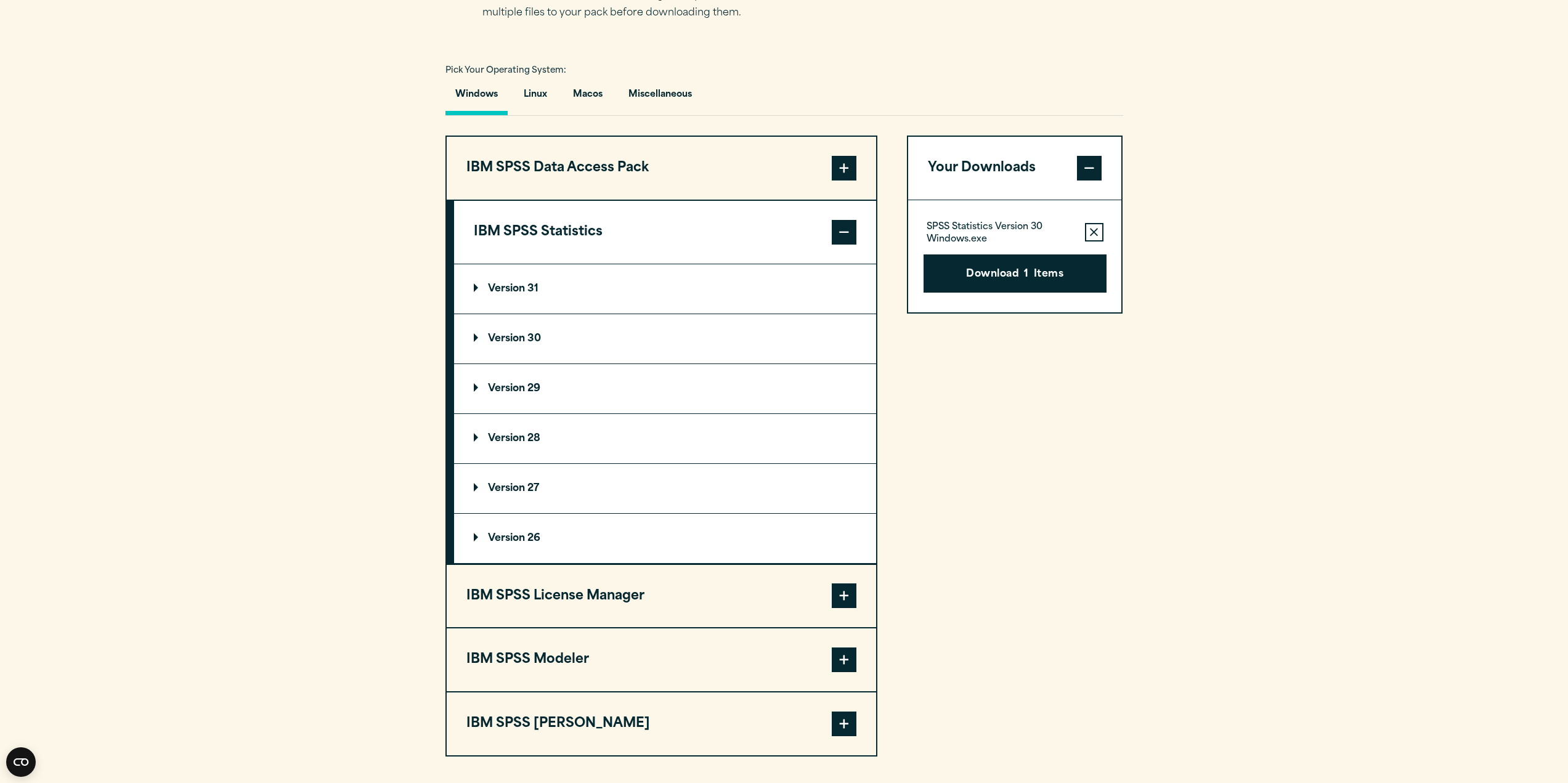
click at [537, 485] on p "Version 27" at bounding box center [507, 488] width 66 height 10
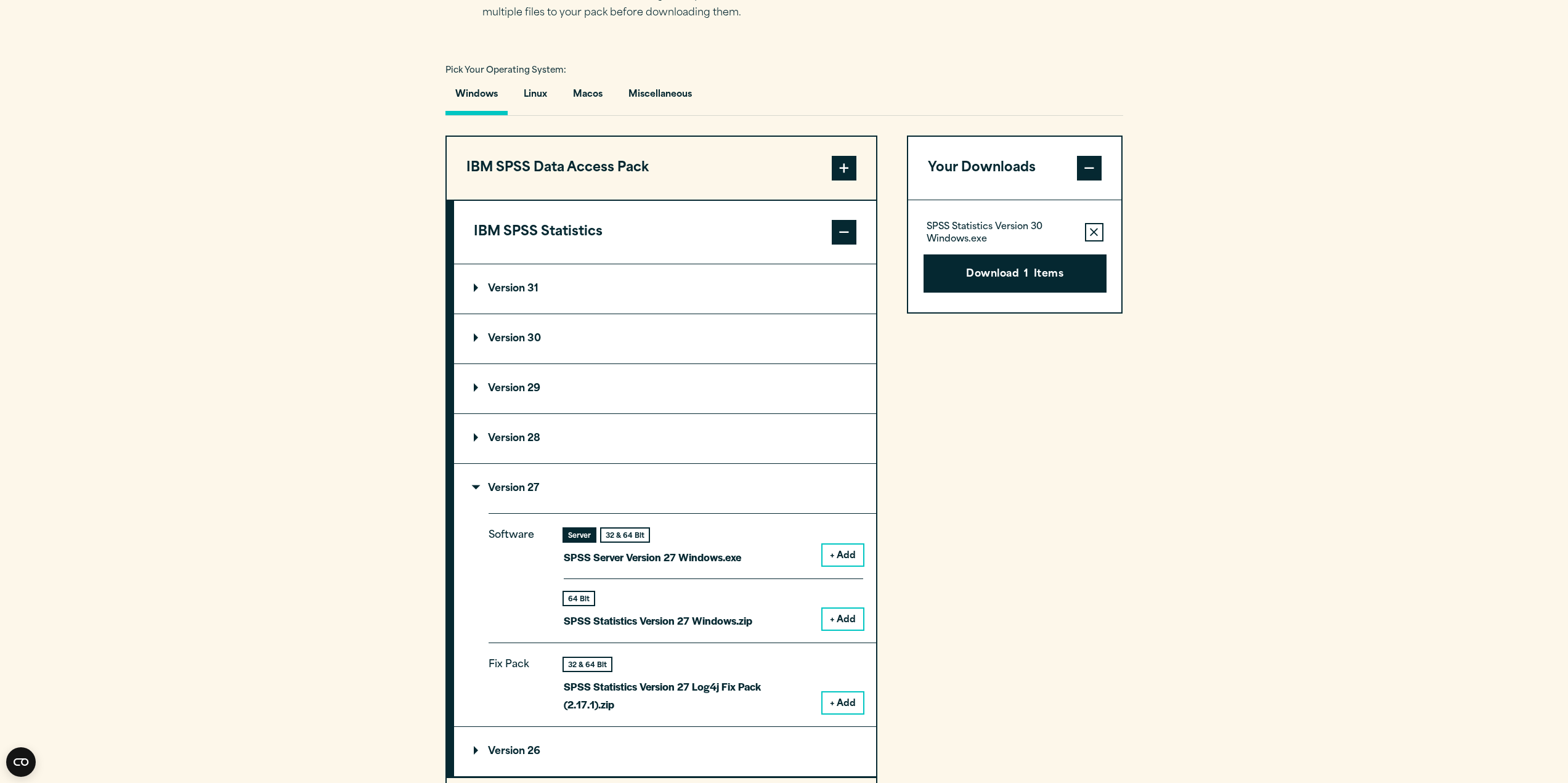
click at [540, 482] on summary "Version 27" at bounding box center [665, 489] width 422 height 49
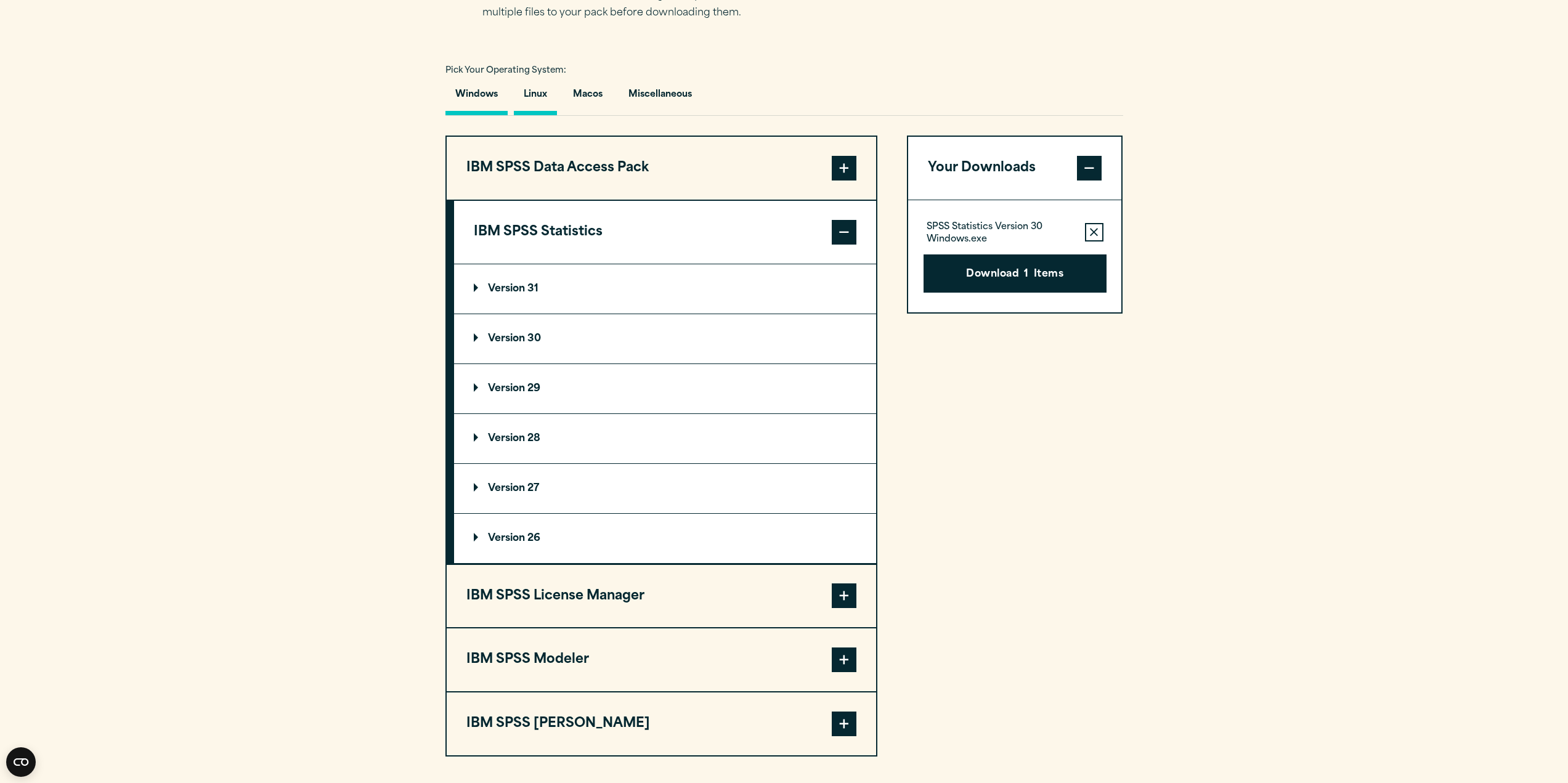
click at [549, 106] on button "Linux" at bounding box center [535, 97] width 43 height 35
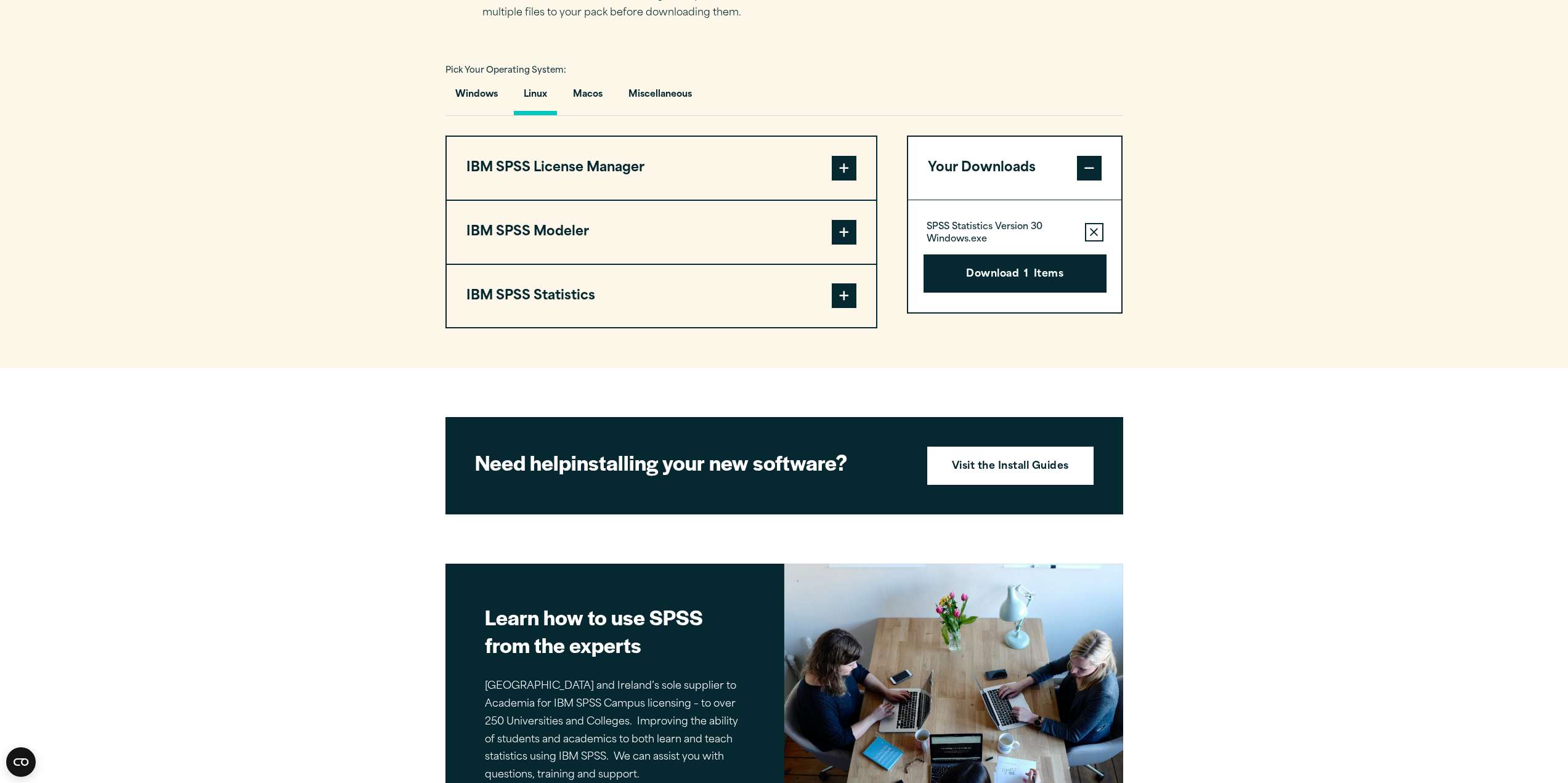
click at [644, 167] on button "IBM SPSS License Manager" at bounding box center [661, 168] width 429 height 63
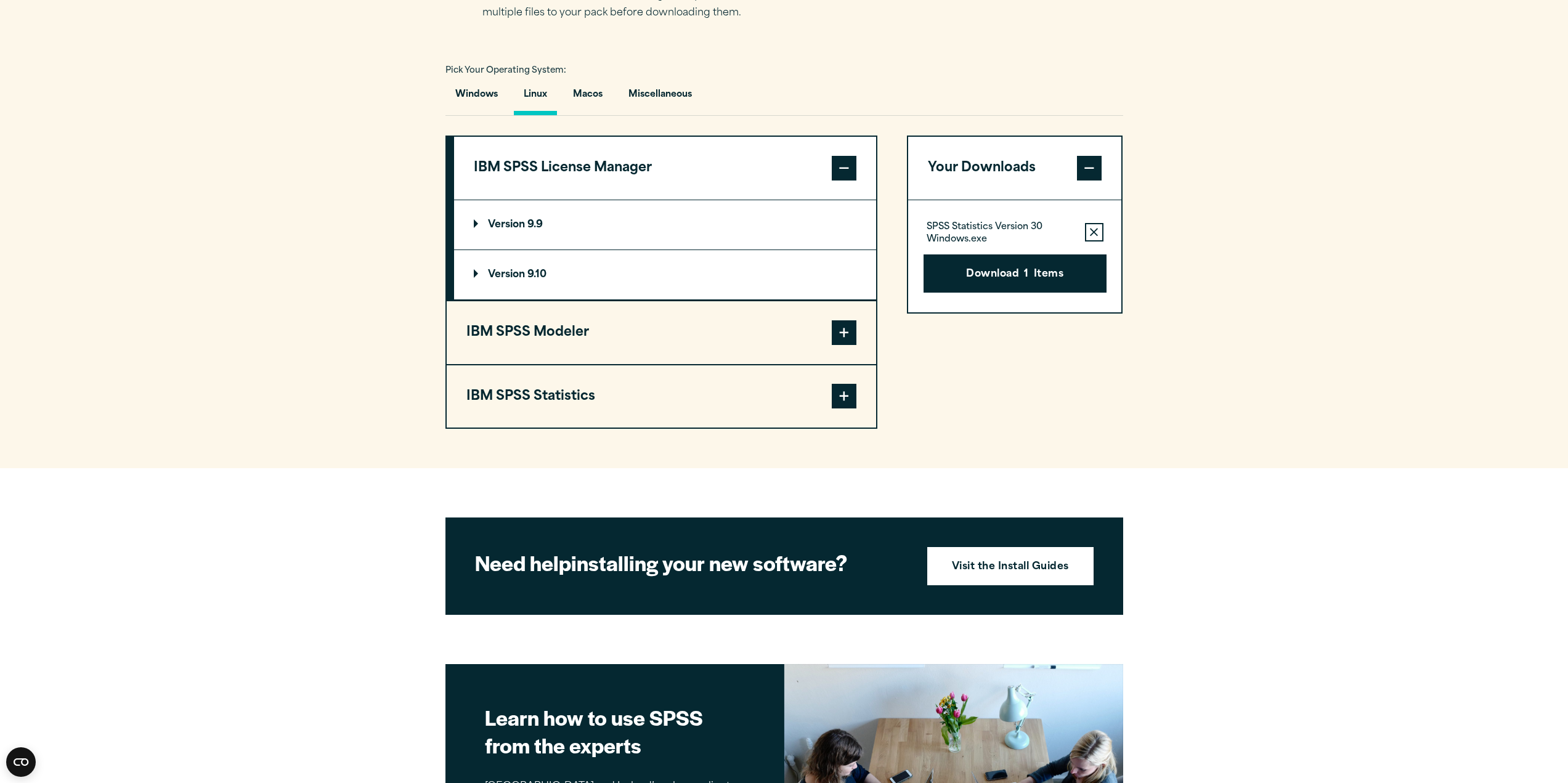
click at [644, 167] on button "IBM SPSS License Manager" at bounding box center [665, 168] width 422 height 63
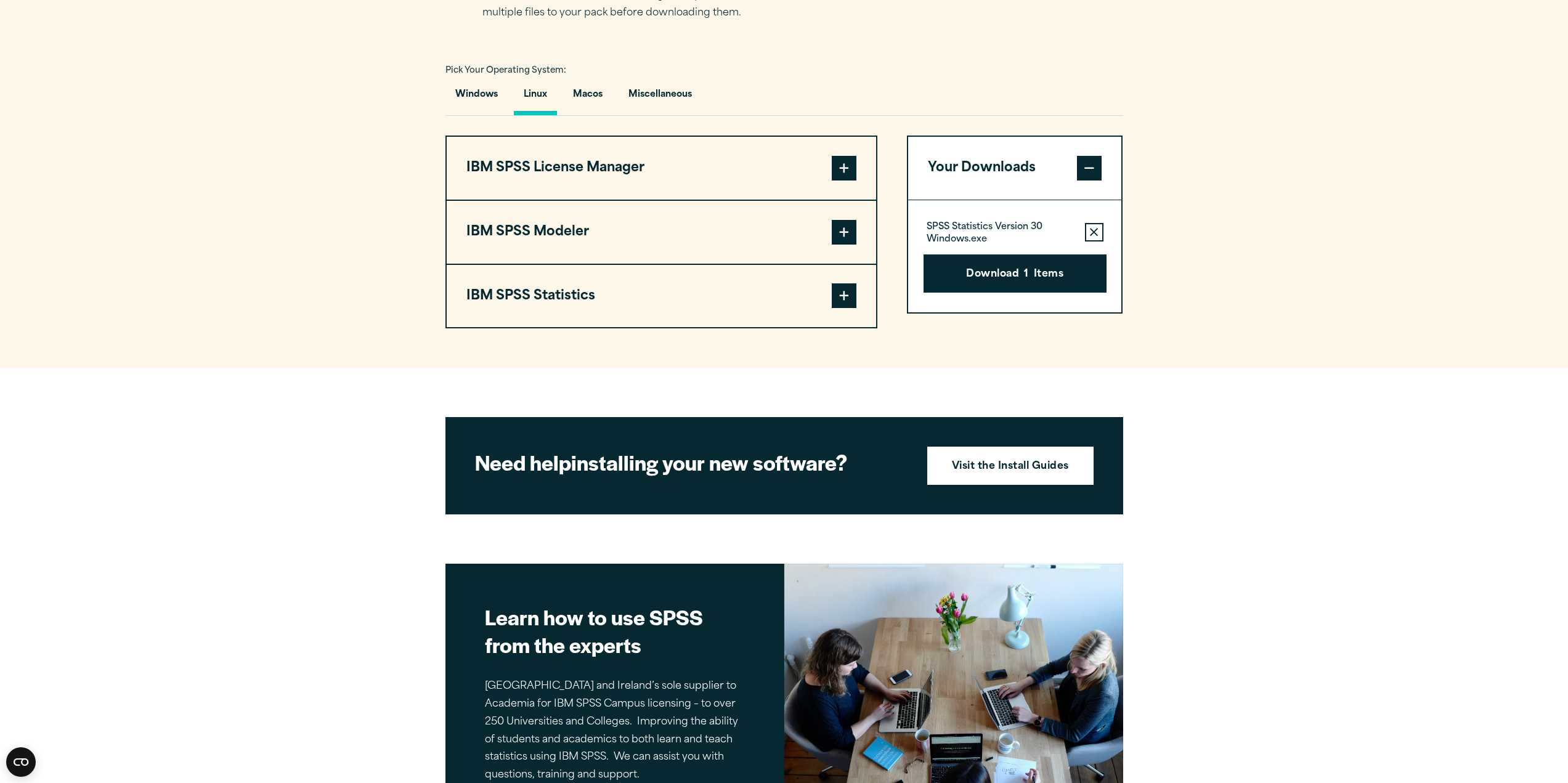
click at [626, 240] on button "IBM SPSS Modeler" at bounding box center [661, 232] width 429 height 63
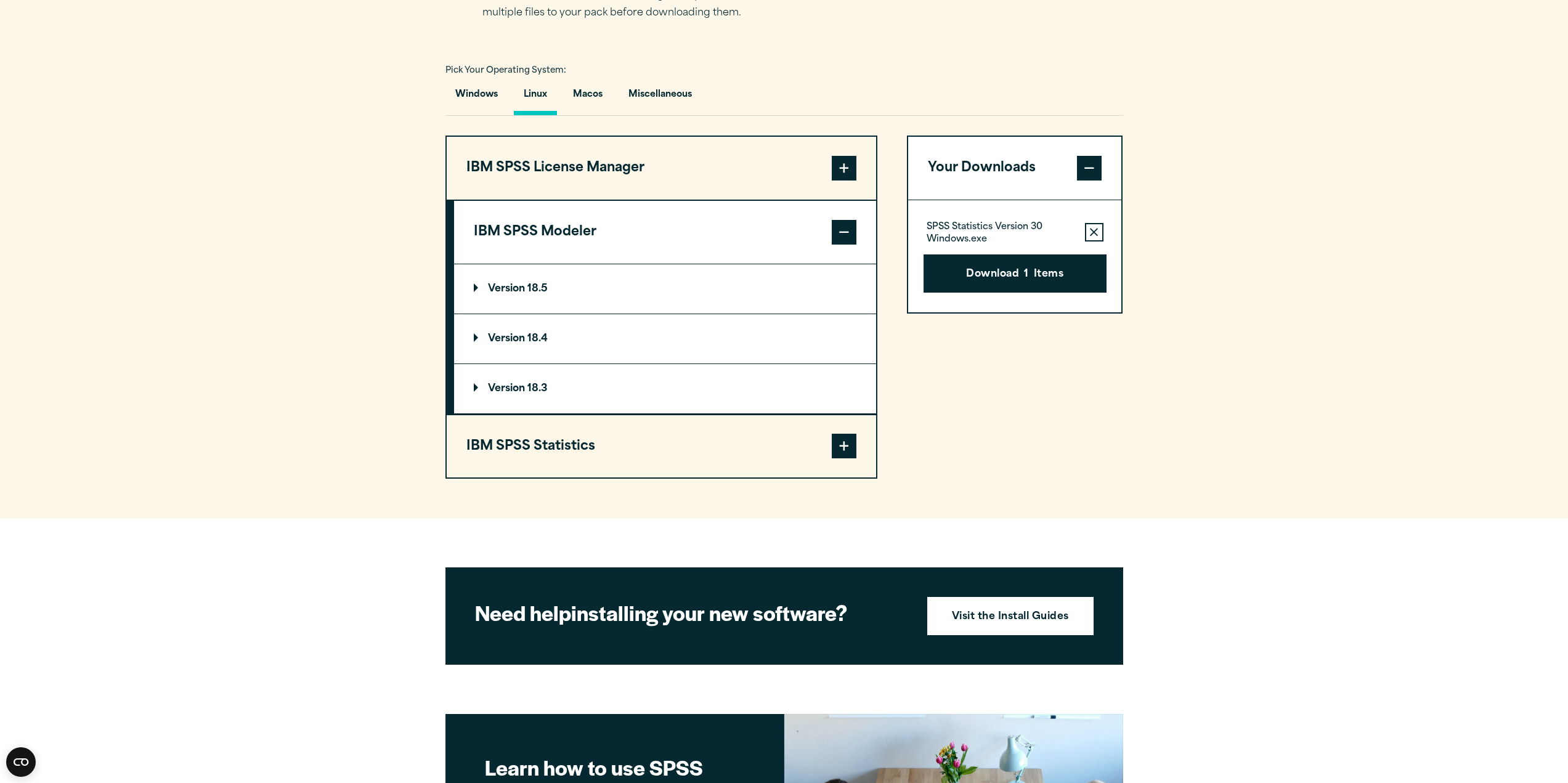
click at [630, 236] on button "IBM SPSS Modeler" at bounding box center [665, 232] width 422 height 63
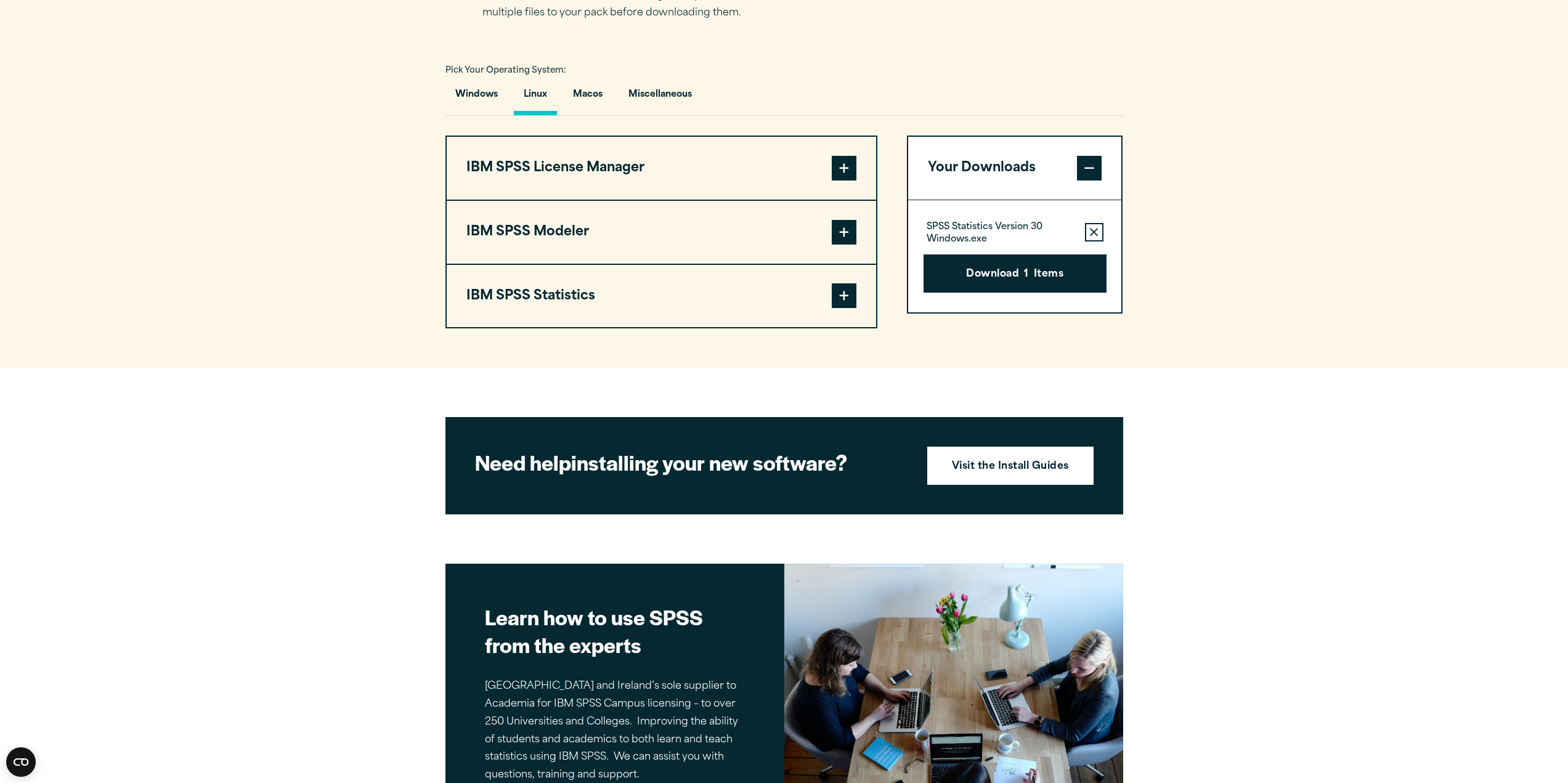
click at [616, 297] on button "IBM SPSS Statistics" at bounding box center [661, 296] width 429 height 63
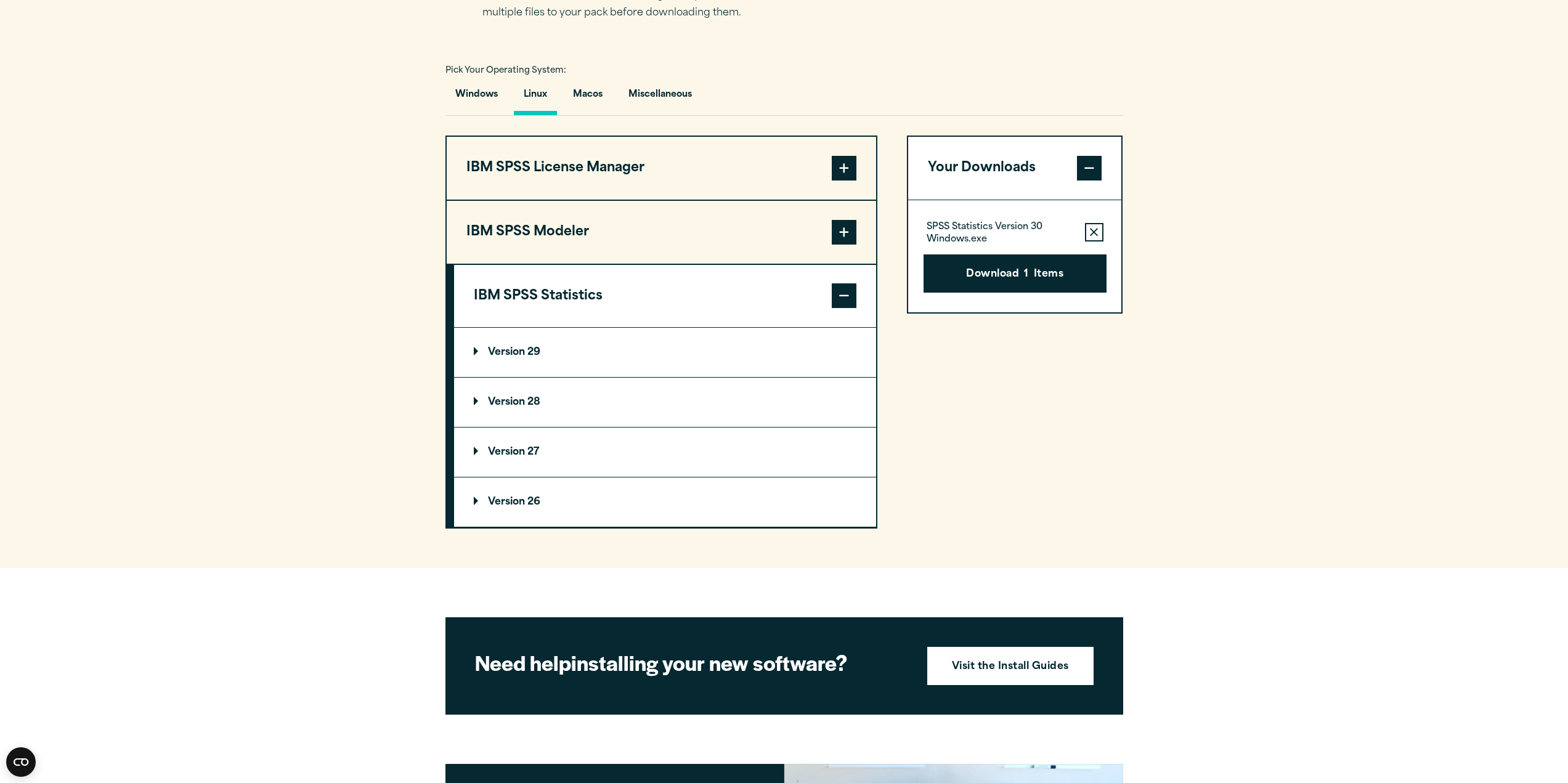
click at [603, 355] on summary "Version 29" at bounding box center [665, 352] width 422 height 49
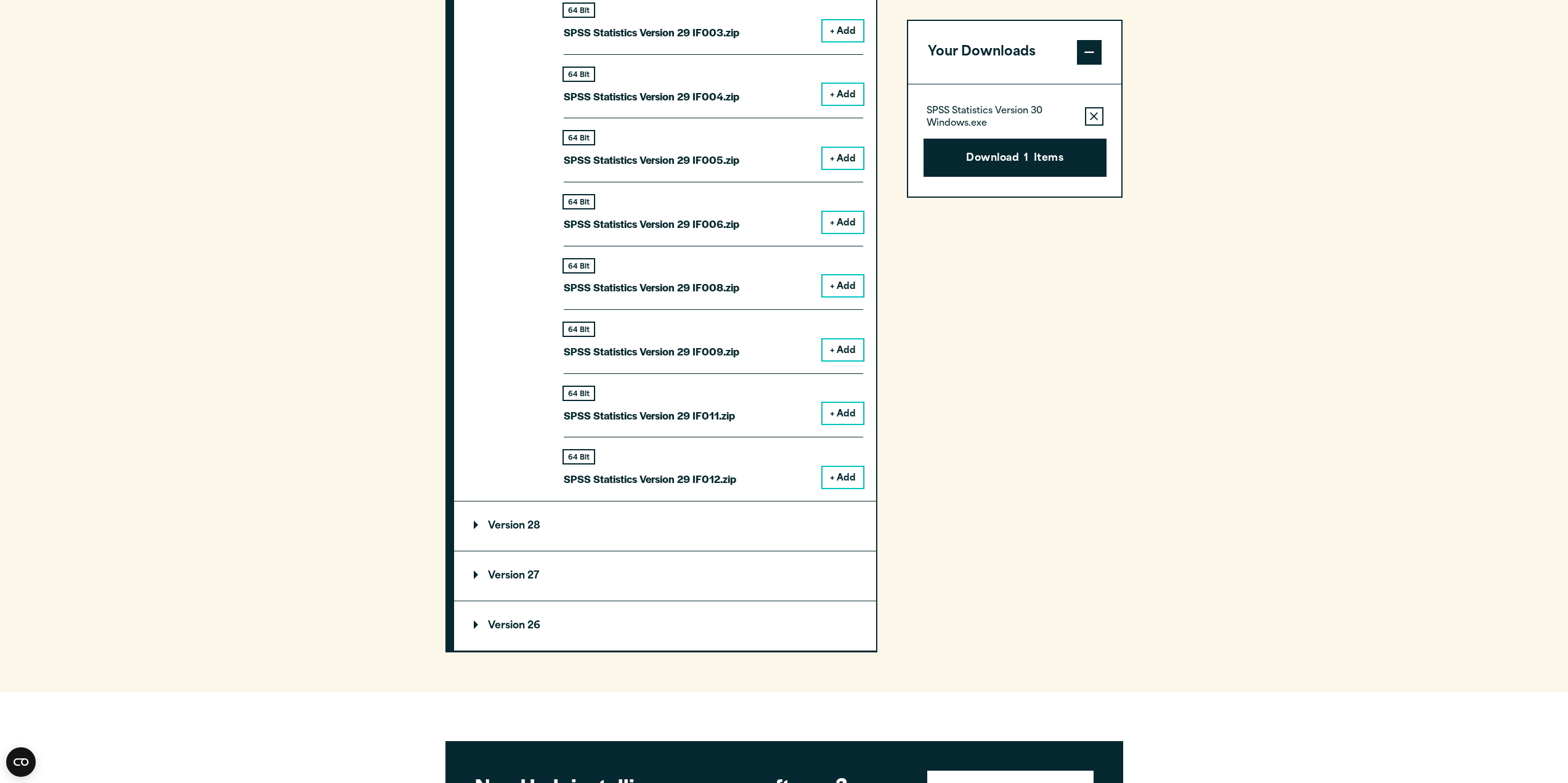
scroll to position [1479, 0]
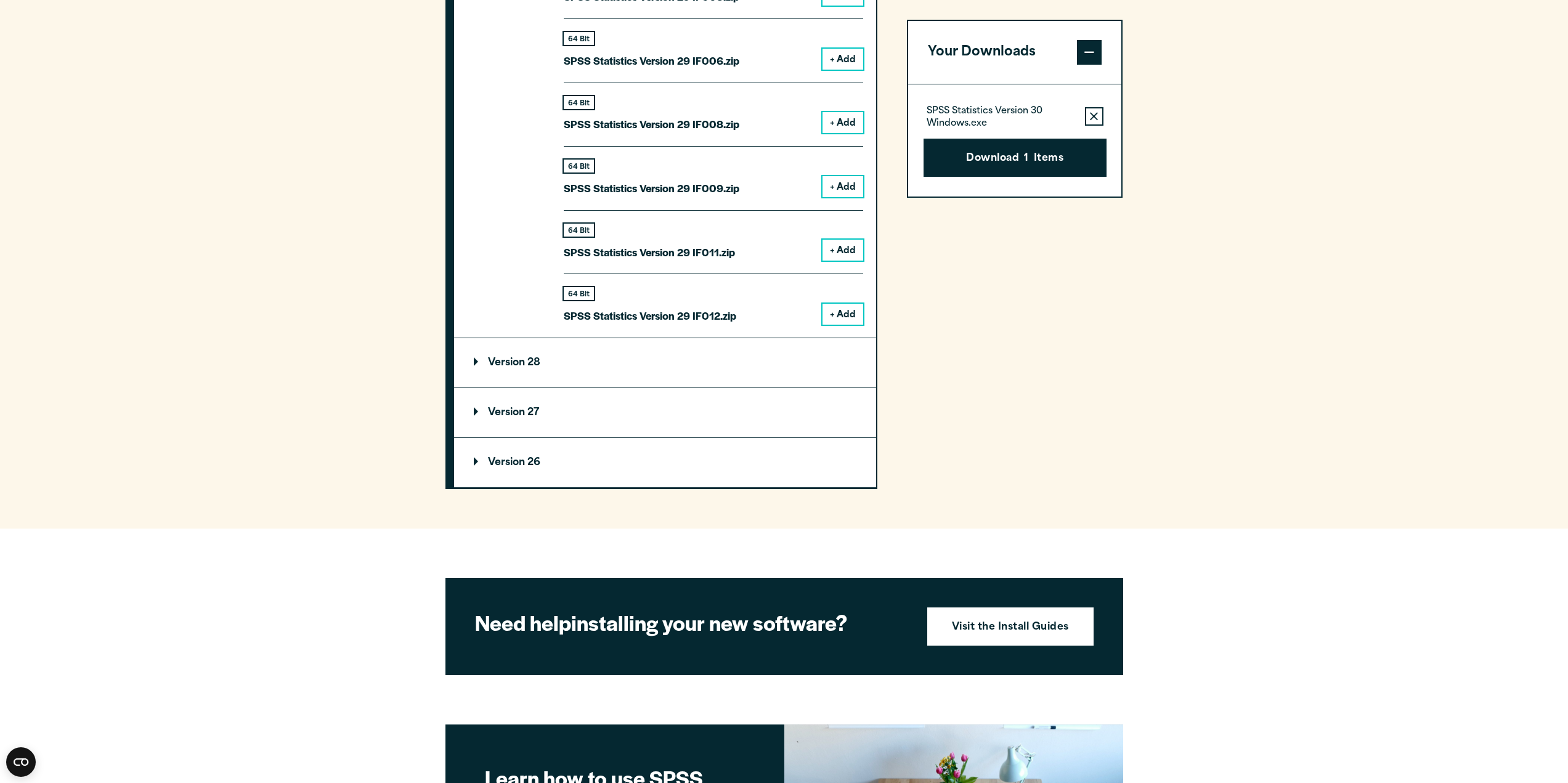
click at [553, 370] on summary "Version 28" at bounding box center [665, 362] width 422 height 49
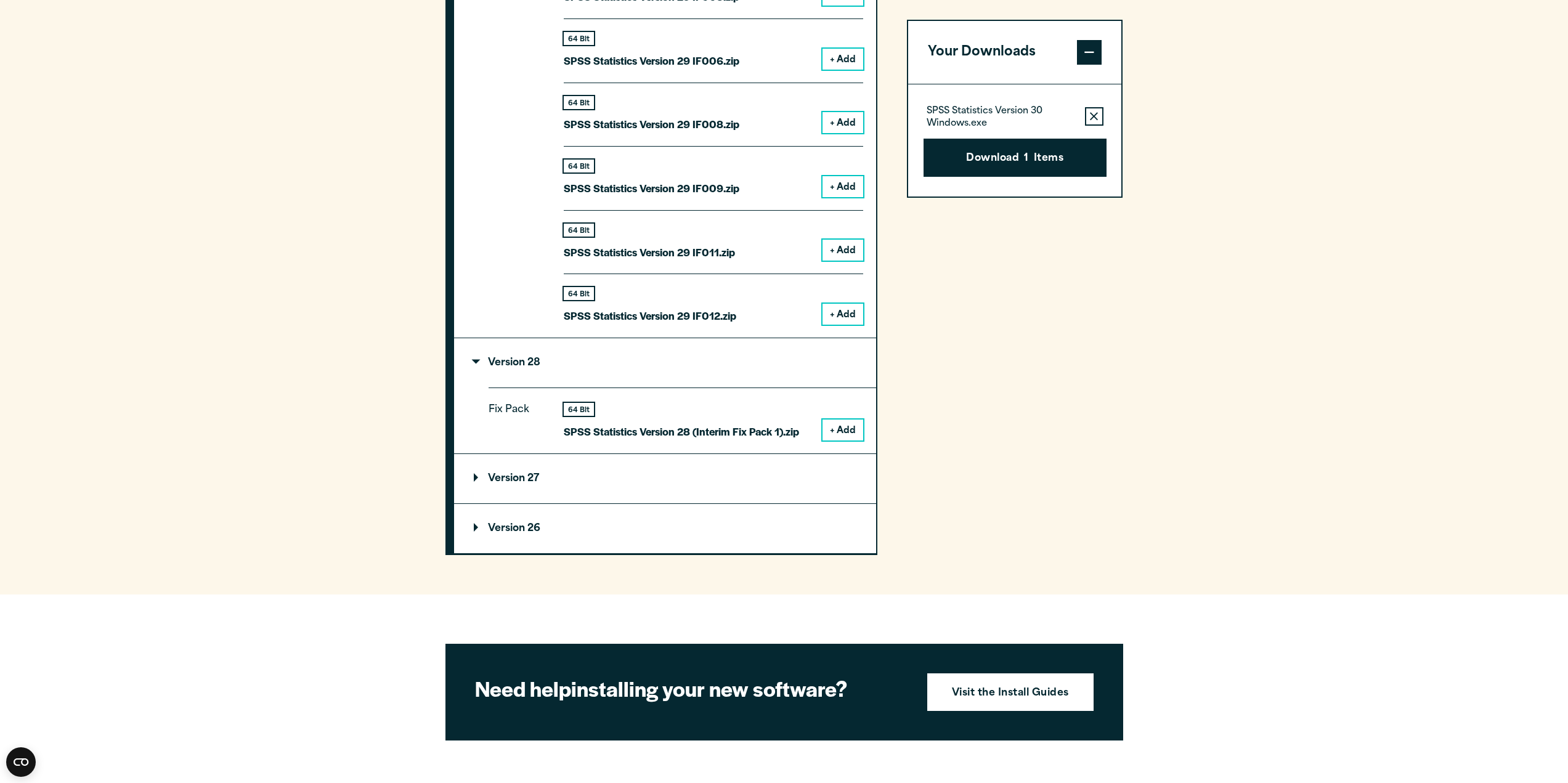
click at [601, 468] on summary "Version 27" at bounding box center [665, 479] width 422 height 49
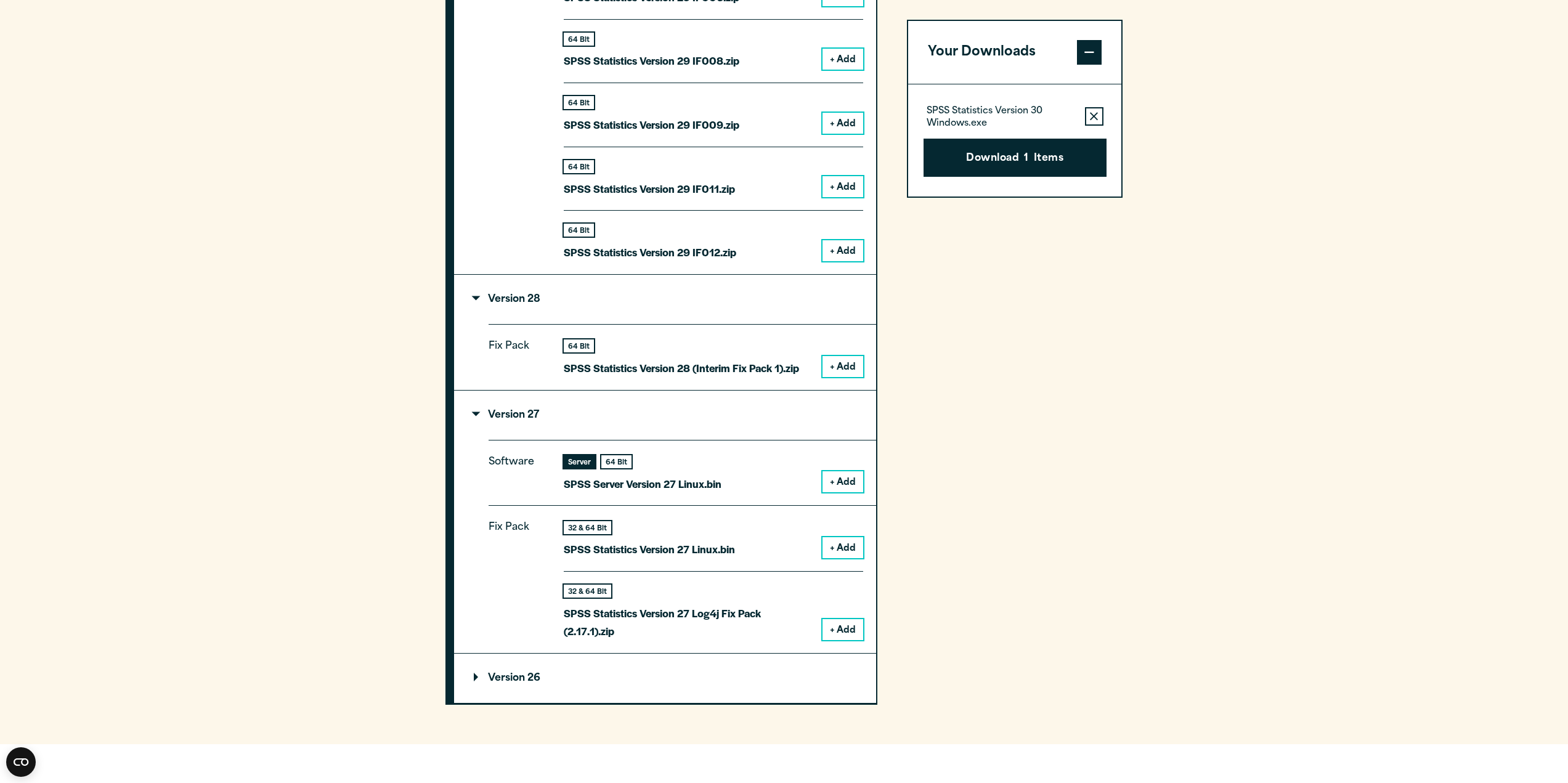
scroll to position [1725, 0]
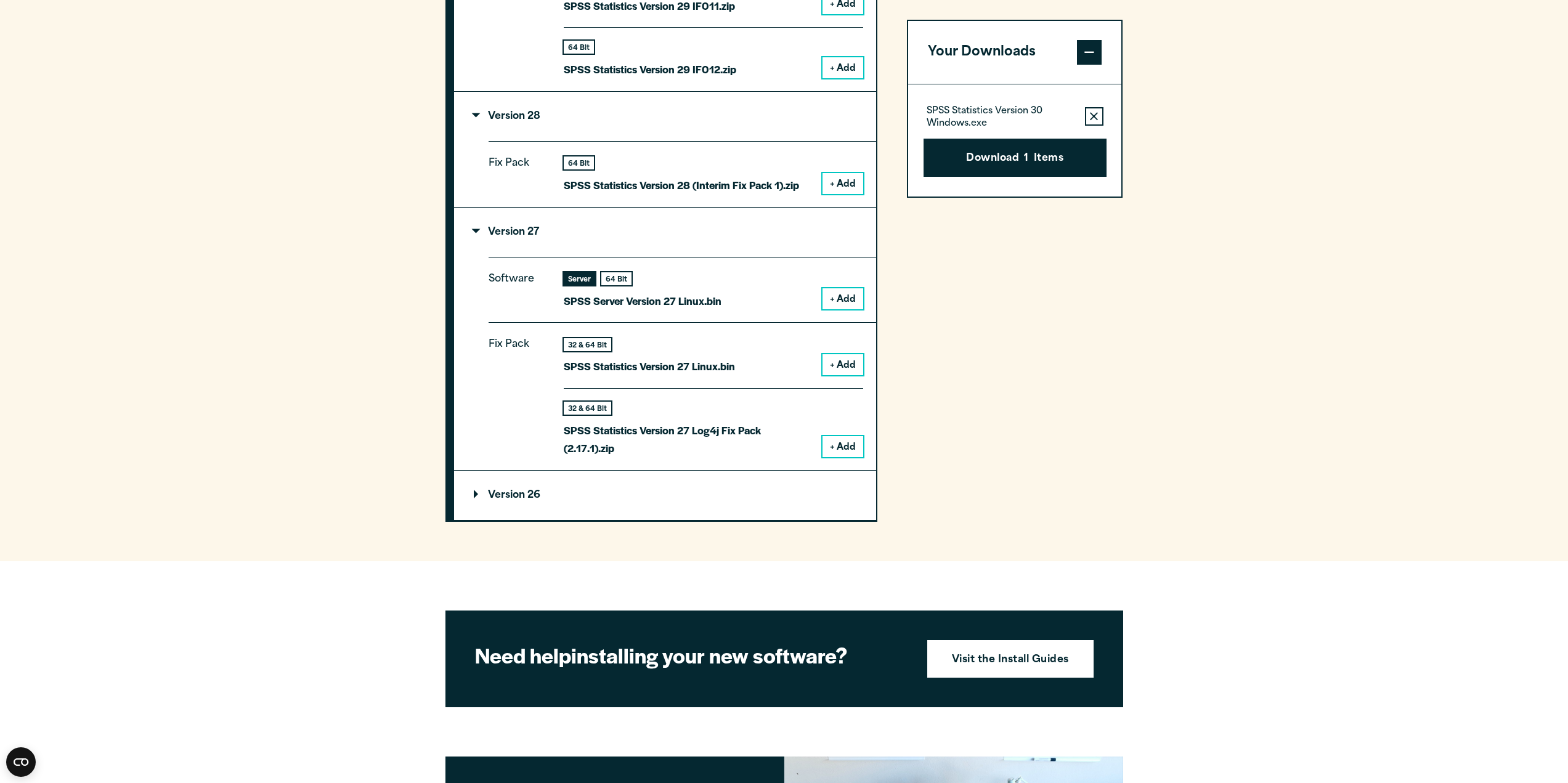
click at [562, 499] on summary "Version 26" at bounding box center [665, 496] width 422 height 49
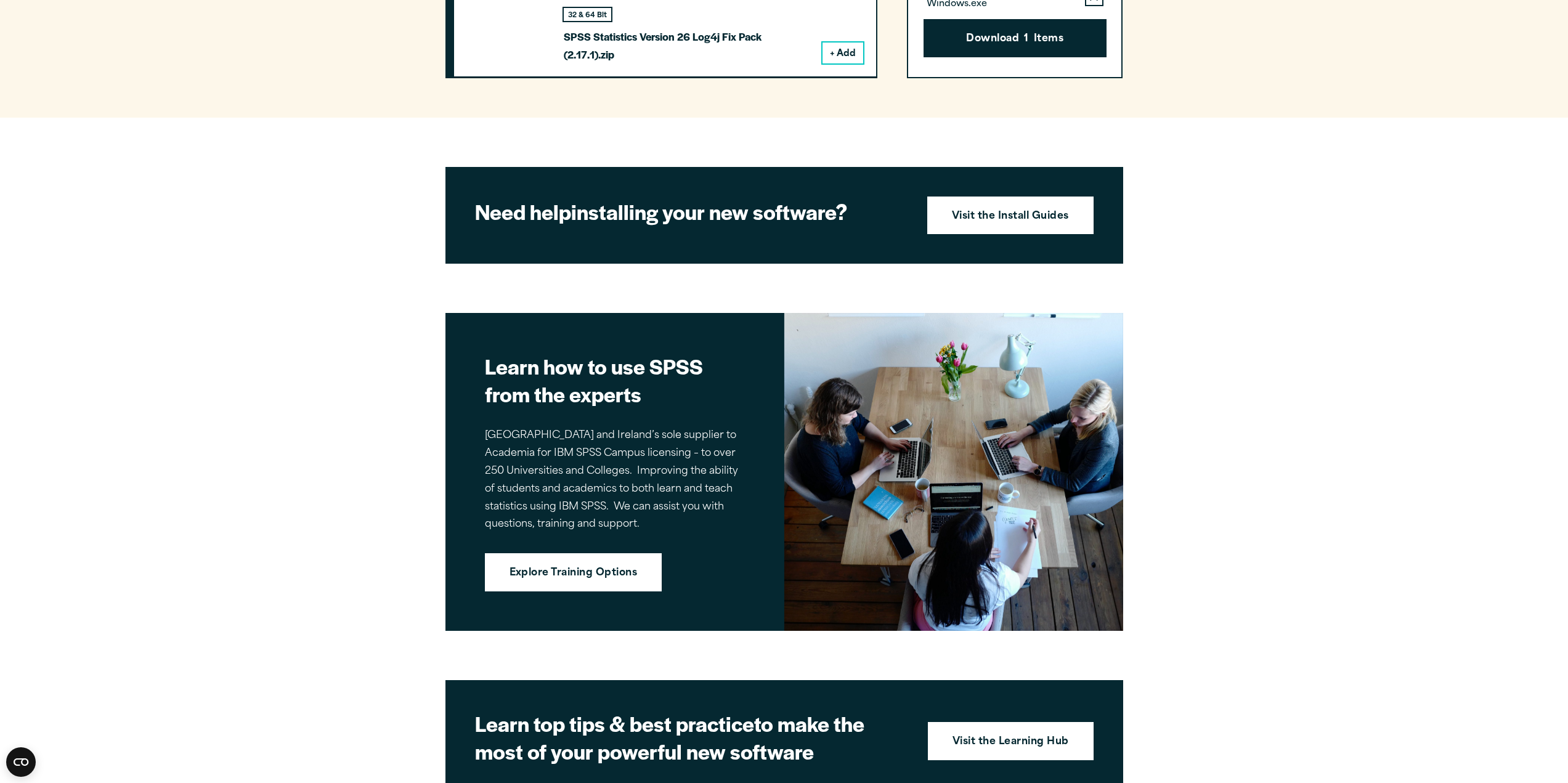
scroll to position [2830, 0]
